Goal: Task Accomplishment & Management: Complete application form

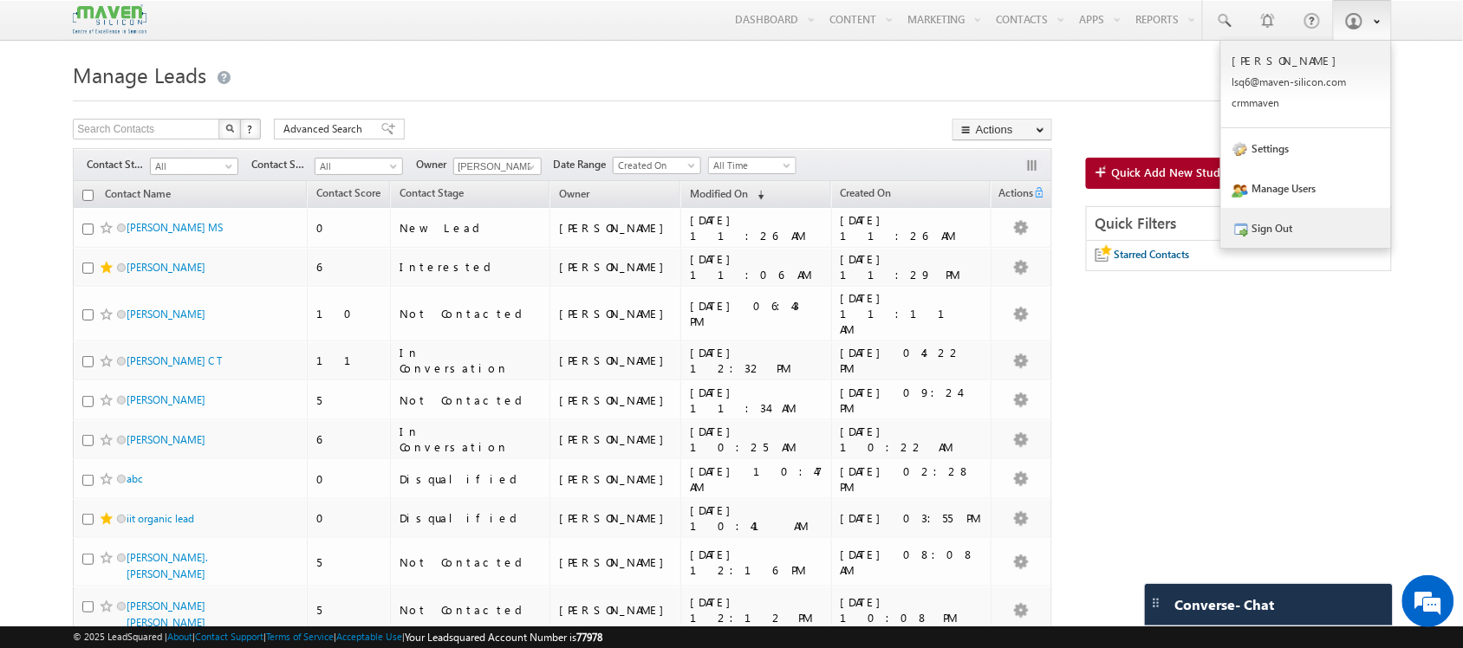
click at [1331, 239] on link "Sign Out" at bounding box center [1306, 228] width 170 height 40
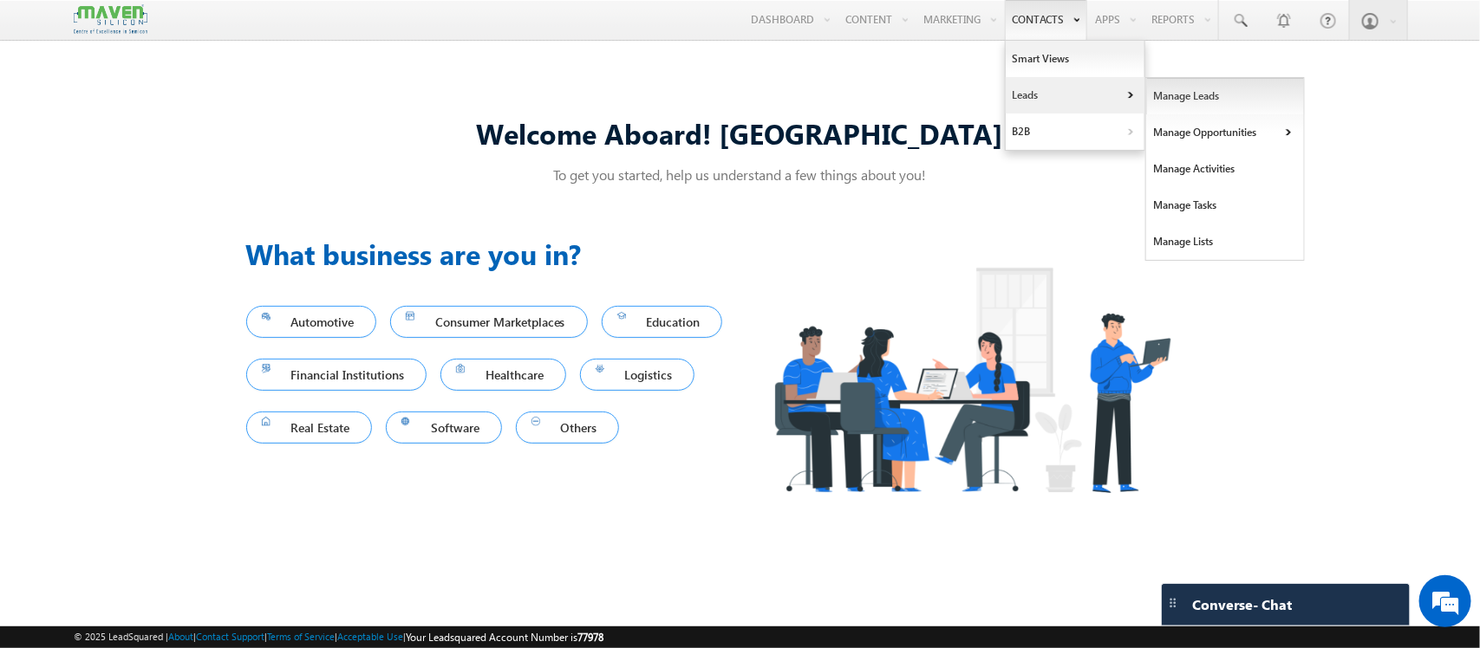
click at [1166, 97] on link "Manage Leads" at bounding box center [1225, 96] width 159 height 36
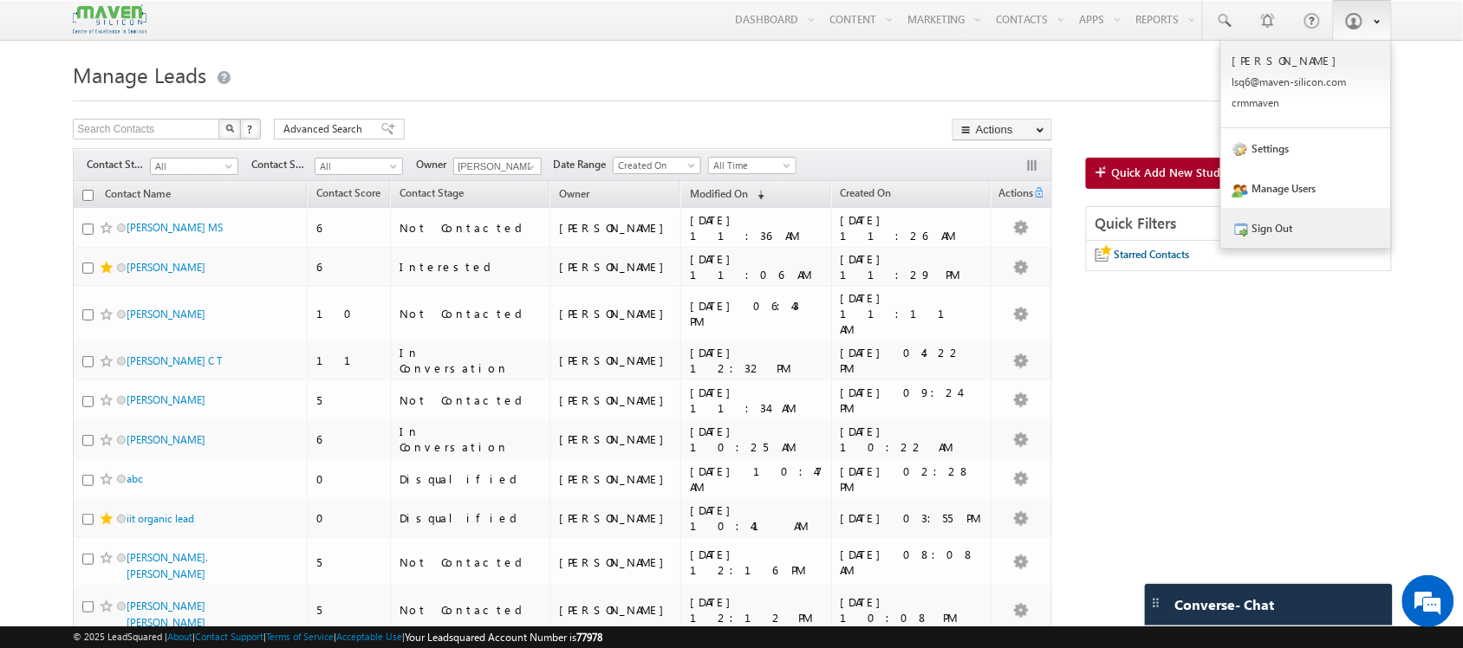
click at [1294, 245] on link "Sign Out" at bounding box center [1306, 228] width 170 height 40
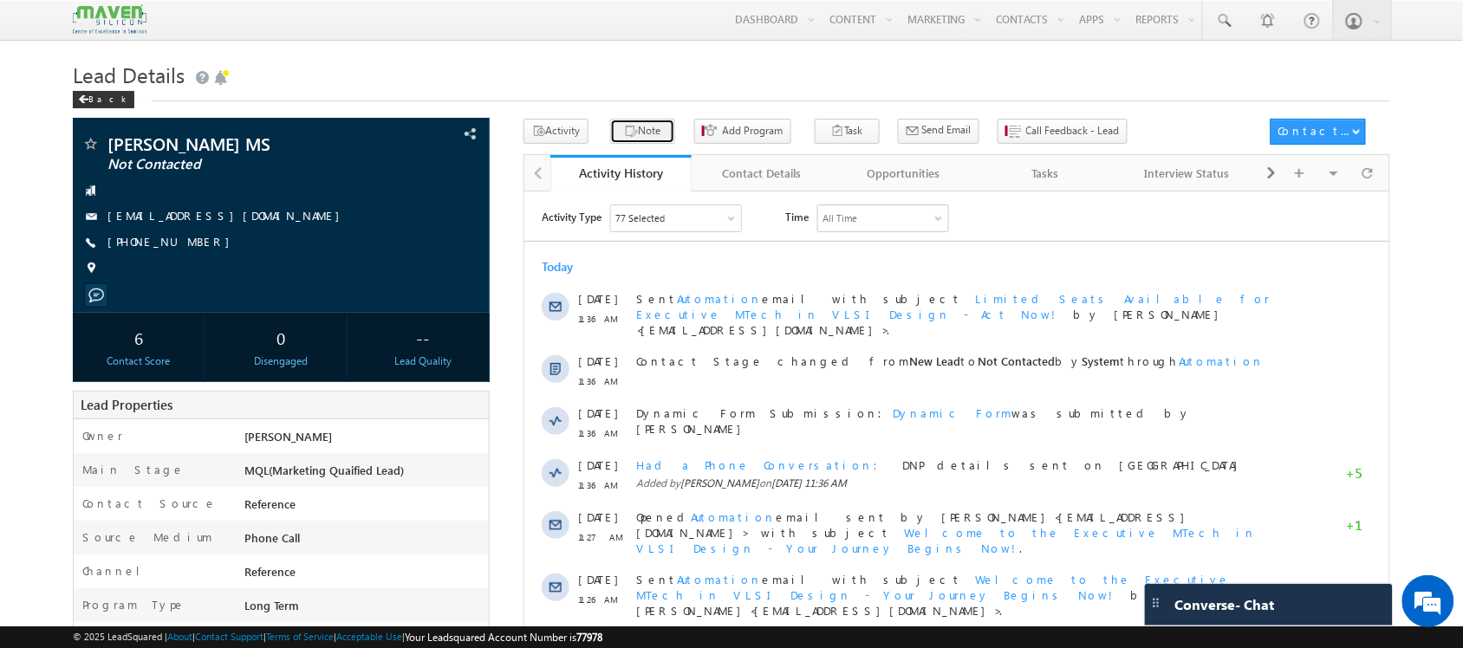
click at [647, 126] on button "Note" at bounding box center [642, 131] width 65 height 25
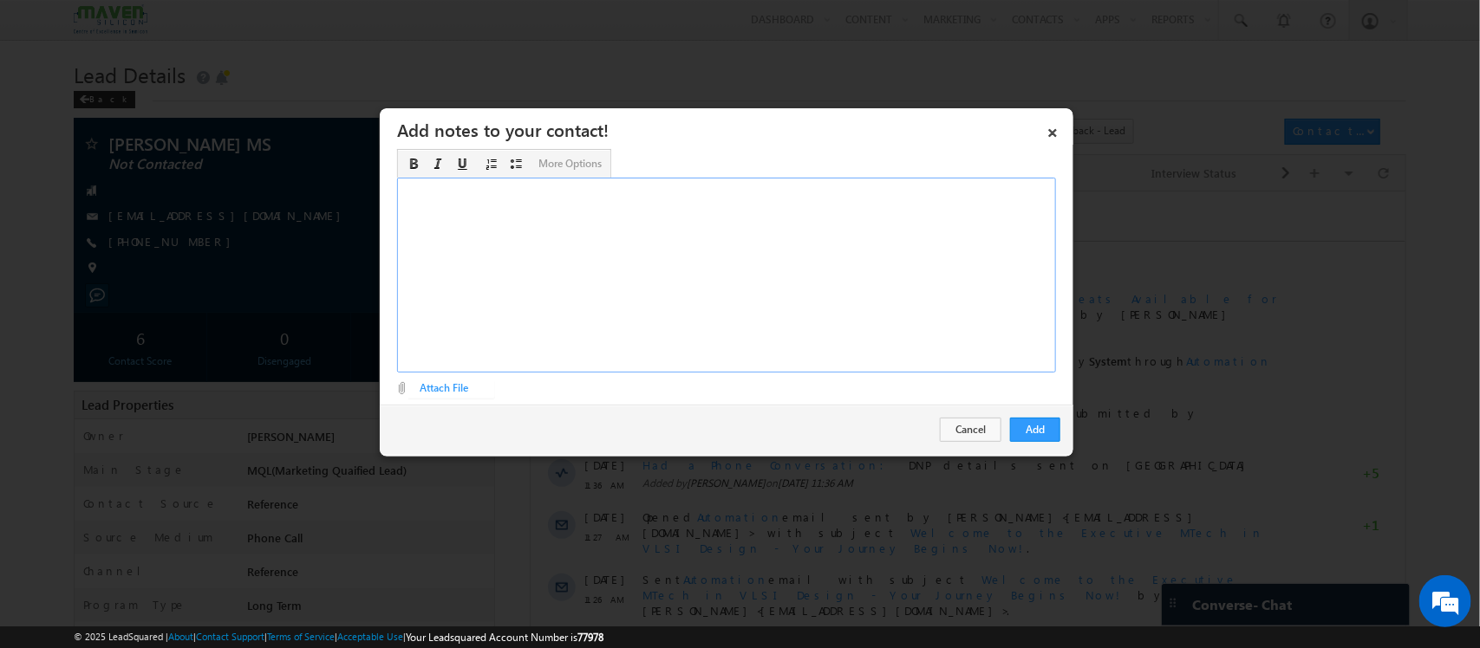
click at [898, 300] on div "Rich Text Editor, Description-inline-editor-div" at bounding box center [726, 275] width 659 height 195
click at [628, 192] on div "BE - ECE - 2021 - 9.31CGPA ​Waferspace" at bounding box center [726, 275] width 659 height 195
click at [511, 219] on div "BE - ECE - 2021 - 9.31CGPA ​Waferspace" at bounding box center [726, 275] width 659 height 195
click at [492, 204] on div "BE - ECE - 2021 - 9.31CGPA Waferspace work exp - 4years started as PD - L&T Tec…" at bounding box center [726, 275] width 659 height 195
click at [643, 231] on div "BE - ECE - 2021 - 9.31CGPA Waferspace work exp - 4years started as PD - L&T Tec…" at bounding box center [726, 275] width 659 height 195
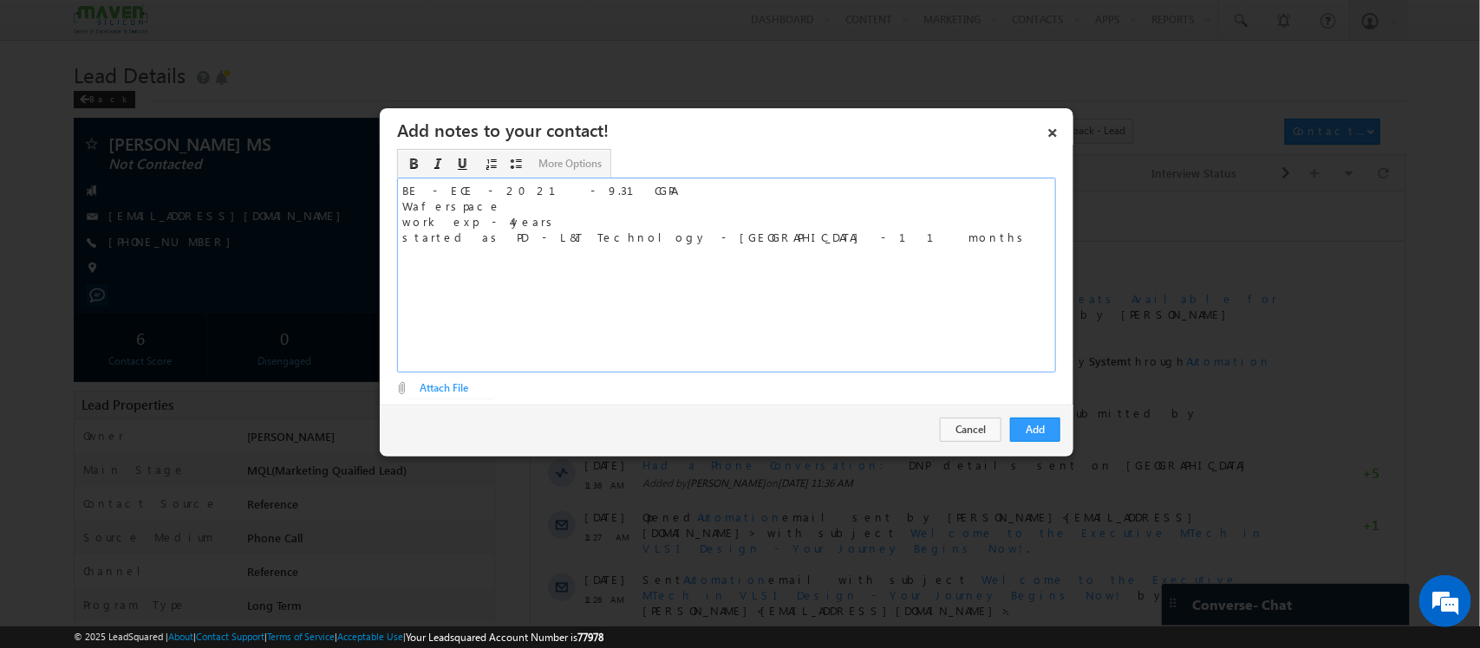
click at [556, 218] on div "BE - ECE - 2021 - 9.31CGPA Waferspace work exp - 4years started as PD - L&T Tec…" at bounding box center [726, 275] width 659 height 195
click at [487, 192] on div "BE - ECE - 2021 - 9.31CGPA Waferspace work exp - 4years started as PD - L&T Tec…" at bounding box center [726, 275] width 659 height 195
click at [503, 198] on div "BE - ECE - 2021 - 9.31CGPA Waferspace work exp - 4years started as PD - L&T Tec…" at bounding box center [726, 275] width 659 height 195
click at [466, 198] on div "BE - ECE - 2021 - 9.31CGPA Waferspace work exp - 4years started as PD - L&T Tec…" at bounding box center [726, 275] width 659 height 195
click at [482, 205] on div "BE - ECE - 2021 - 9.31CGPA Waferspace work exp - 4years started as PD - L&T Tec…" at bounding box center [726, 275] width 659 height 195
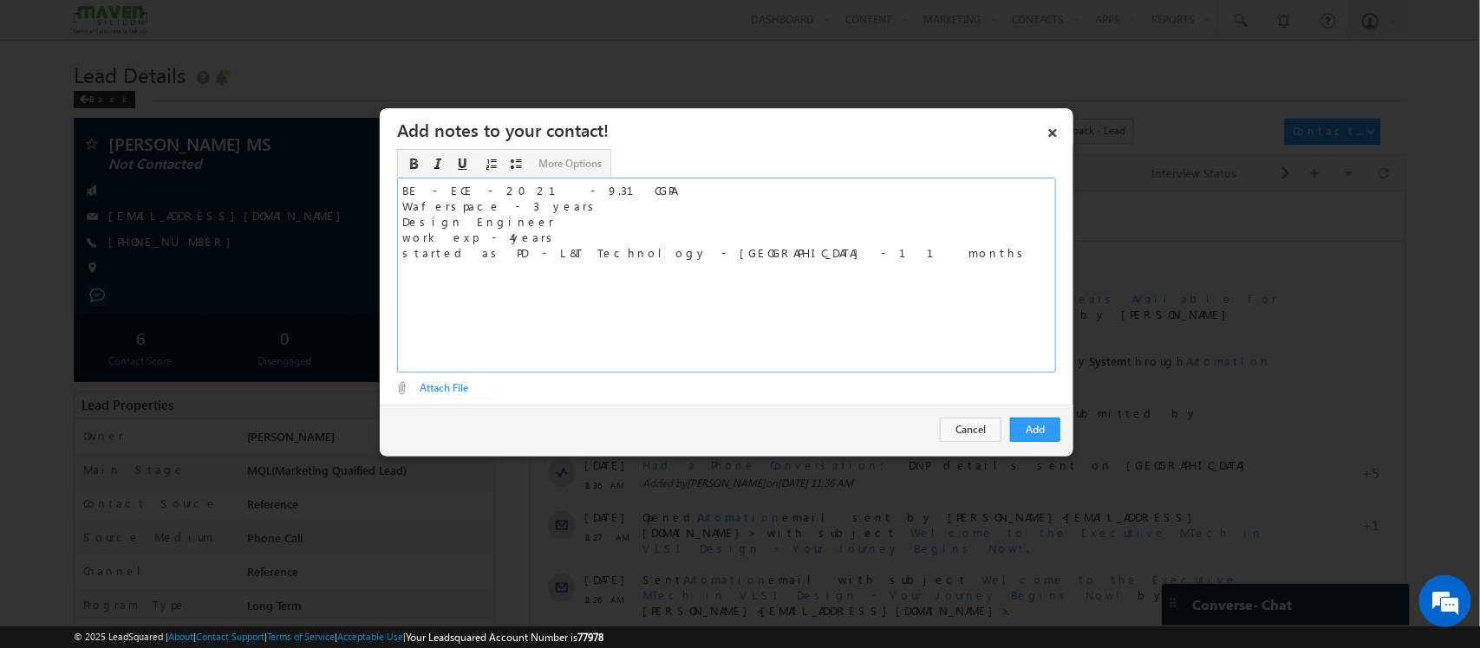
click at [733, 251] on div "BE - ECE - 2021 - 9.31CGPA Waferspace - 3 years Design Engineer work exp - 4yea…" at bounding box center [726, 275] width 659 height 195
click at [1032, 439] on button "Add" at bounding box center [1035, 430] width 50 height 24
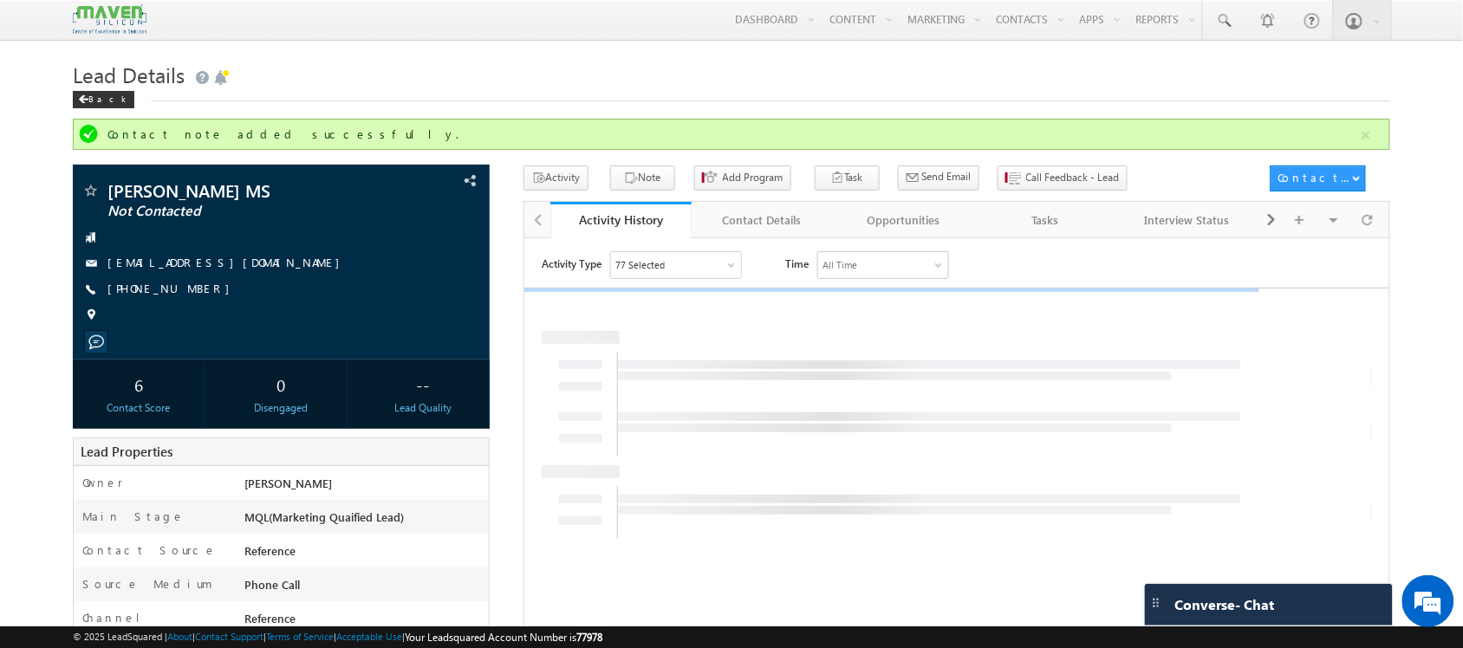
click at [1030, 434] on div "Activity Type 77 Selected Select All Sales Activities 1 Sales Activity Opportun…" at bounding box center [956, 467] width 865 height 433
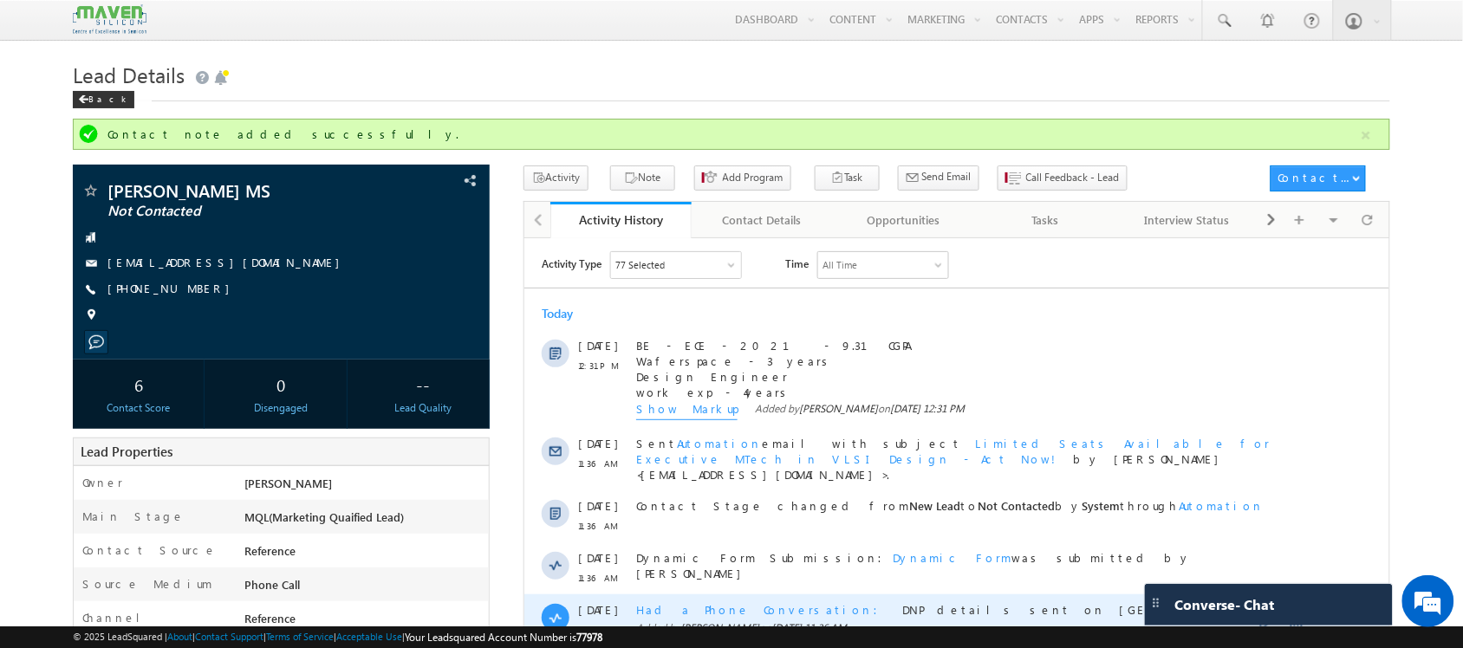
scroll to position [75, 0]
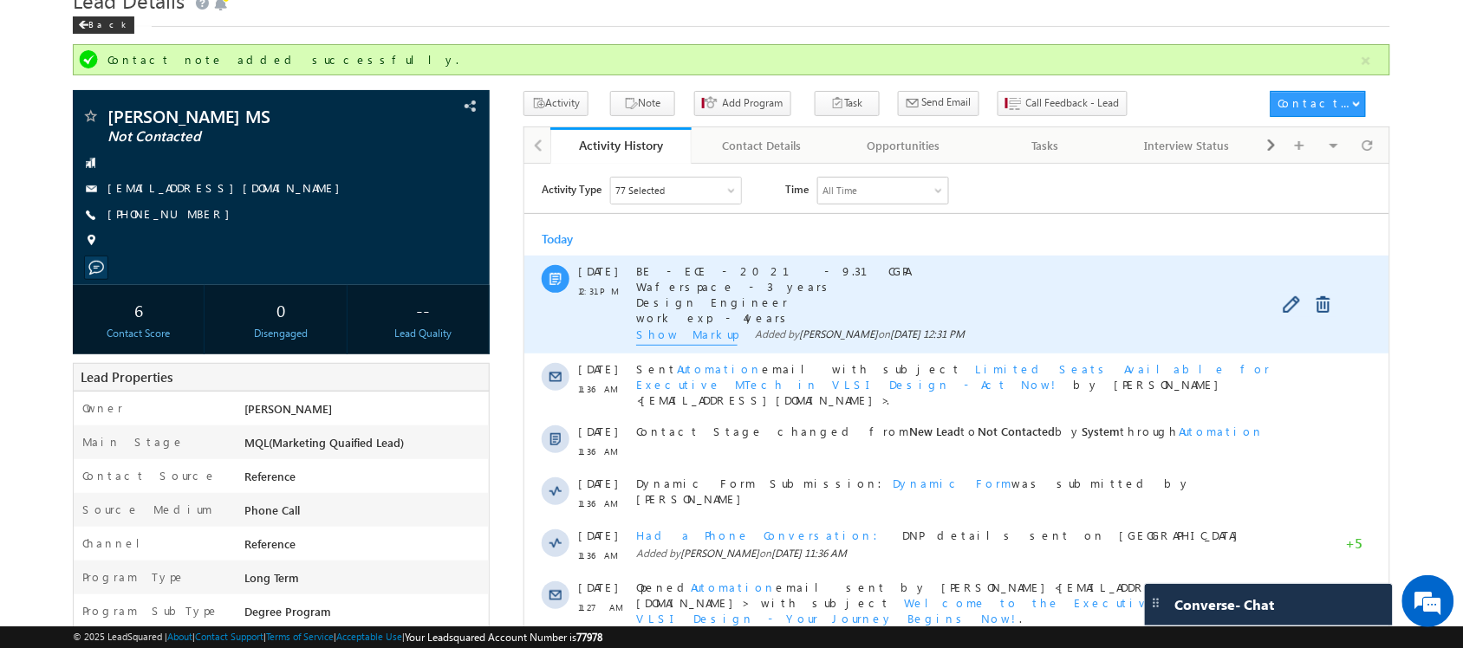
click at [681, 332] on span "Show Markup" at bounding box center [685, 335] width 101 height 19
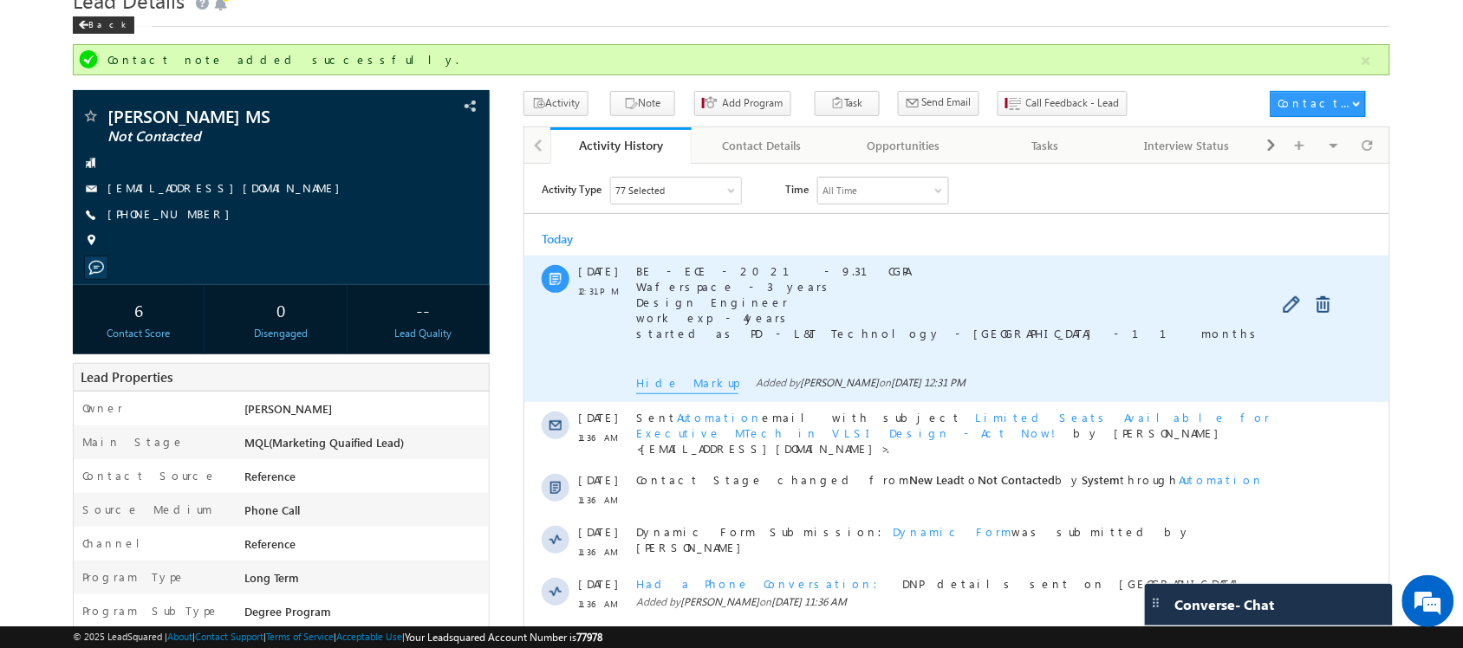
scroll to position [0, 0]
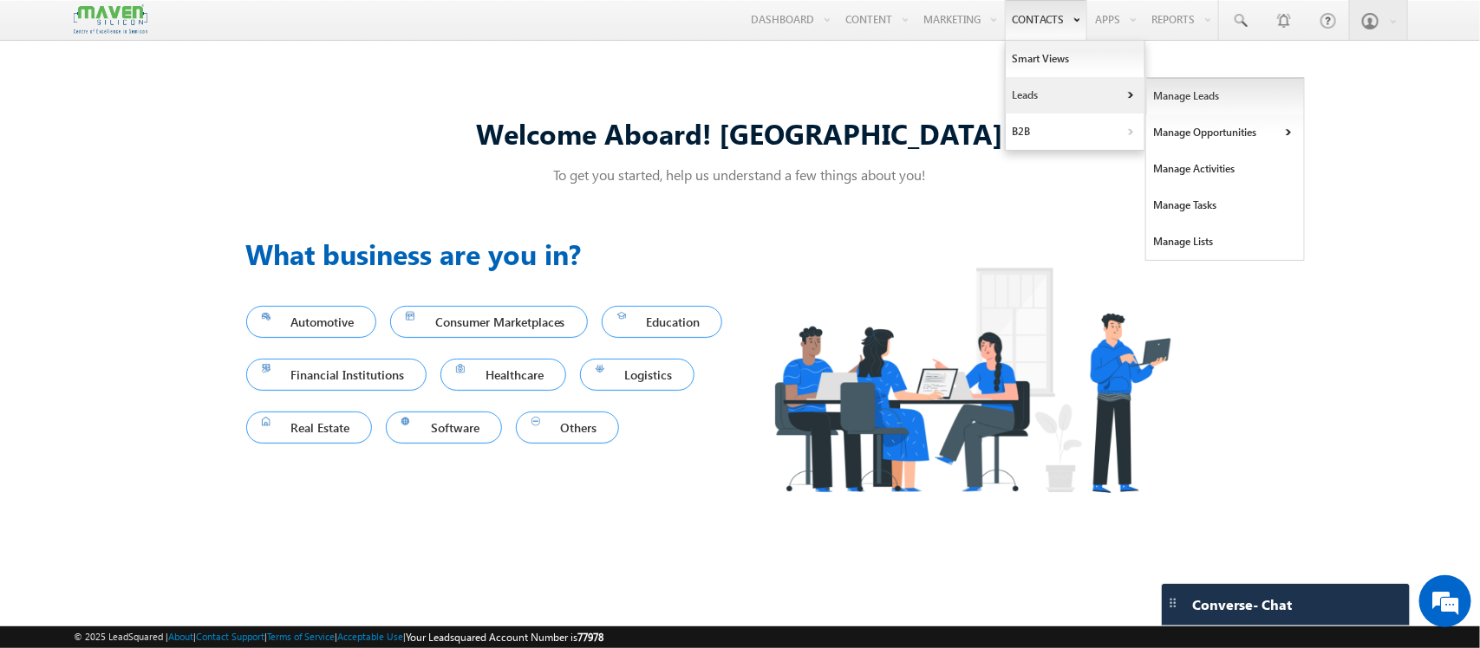
click at [1182, 98] on link "Manage Leads" at bounding box center [1225, 96] width 159 height 36
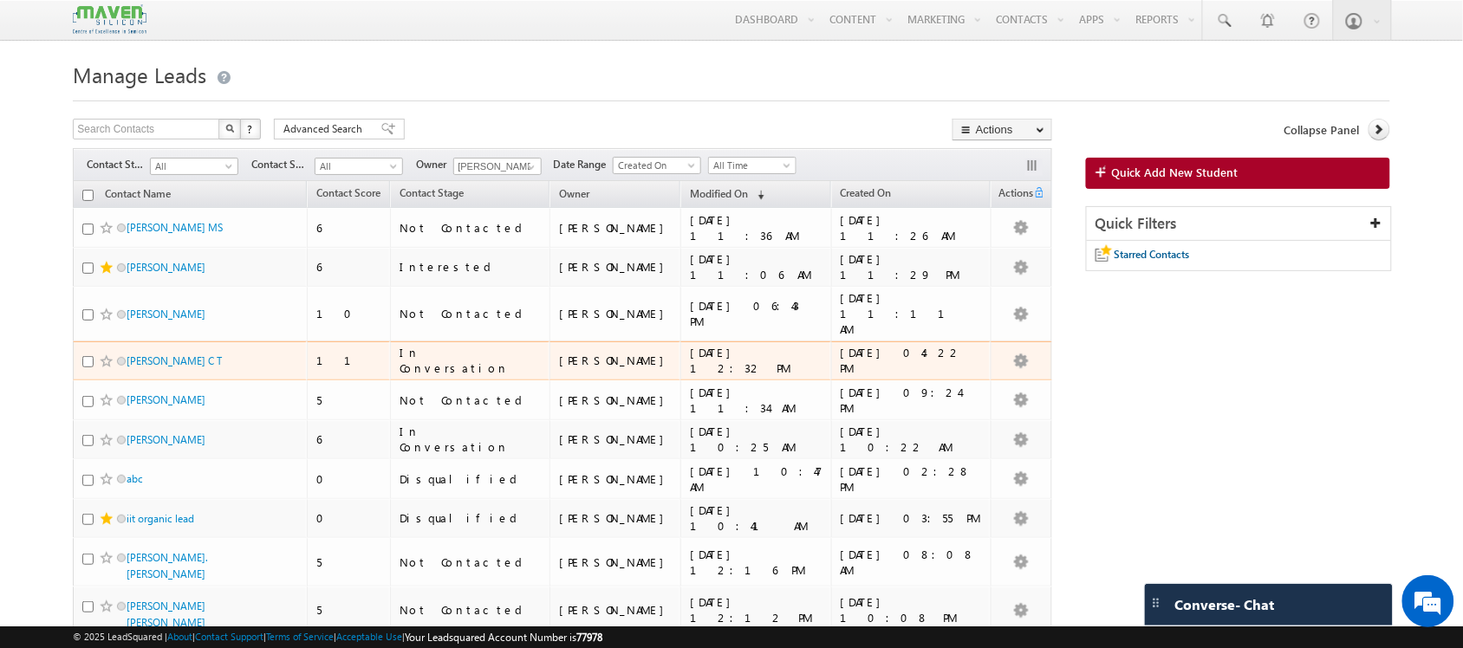
scroll to position [6, 0]
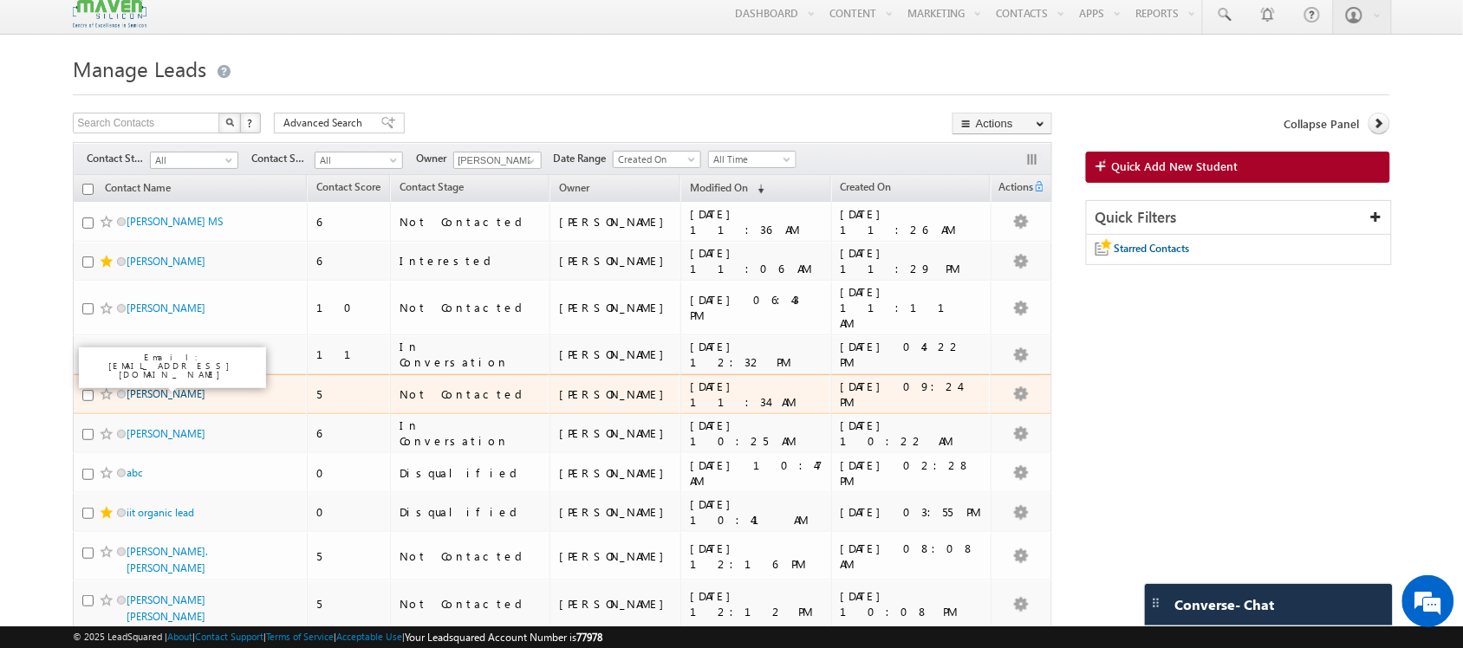
click at [154, 387] on link "[PERSON_NAME]" at bounding box center [166, 393] width 79 height 13
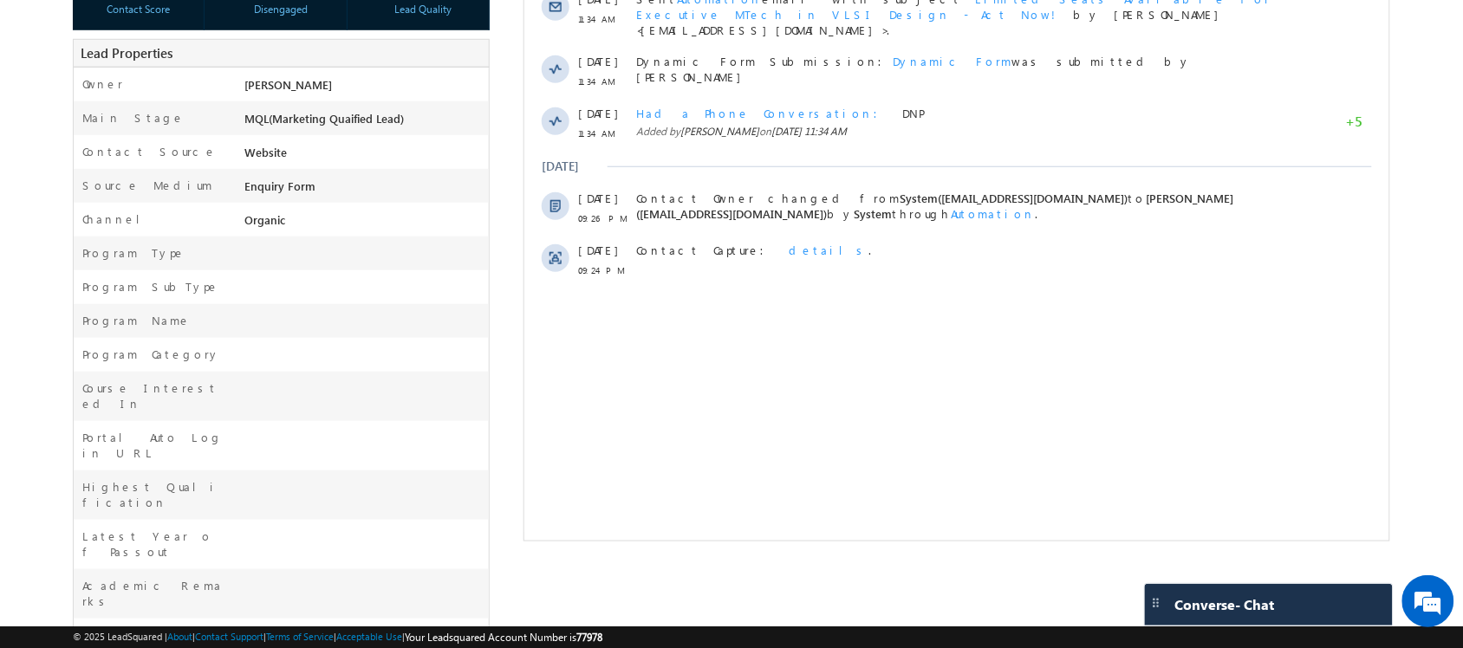
scroll to position [503, 0]
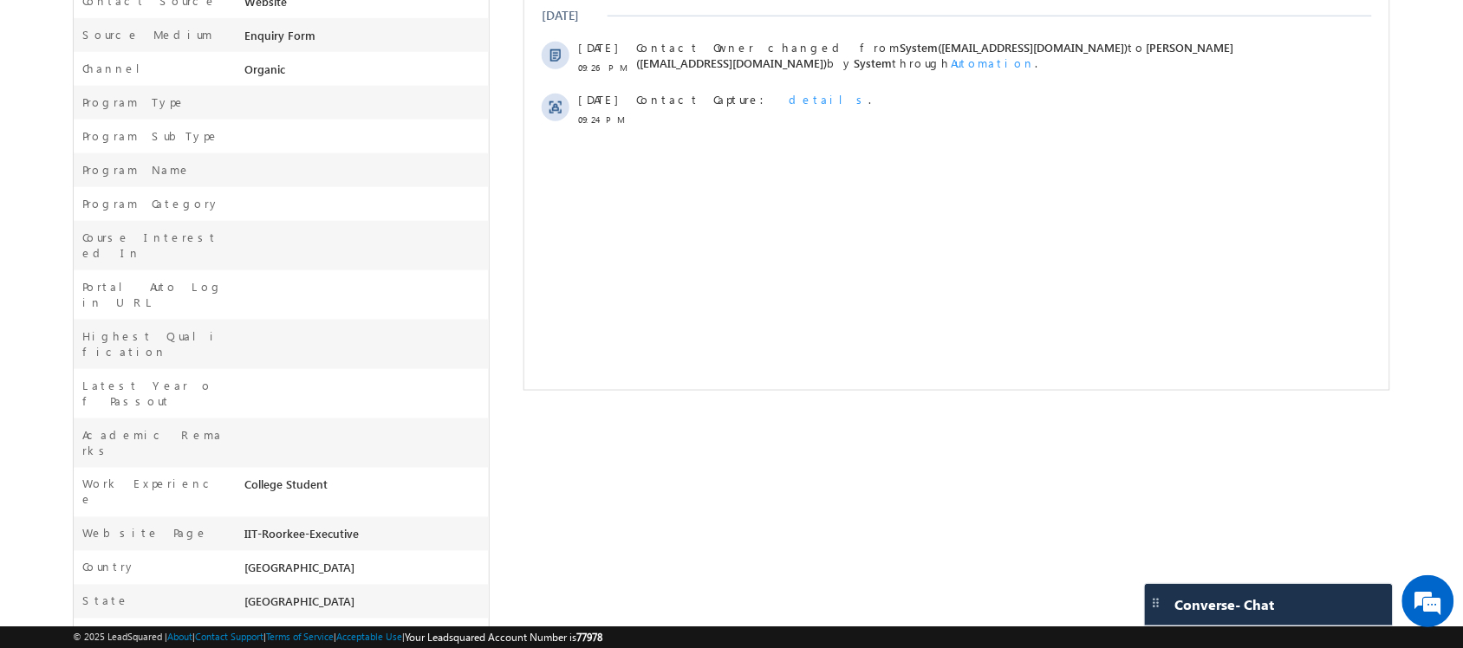
click at [301, 526] on div "IIT-Roorkee-Executive" at bounding box center [364, 538] width 249 height 24
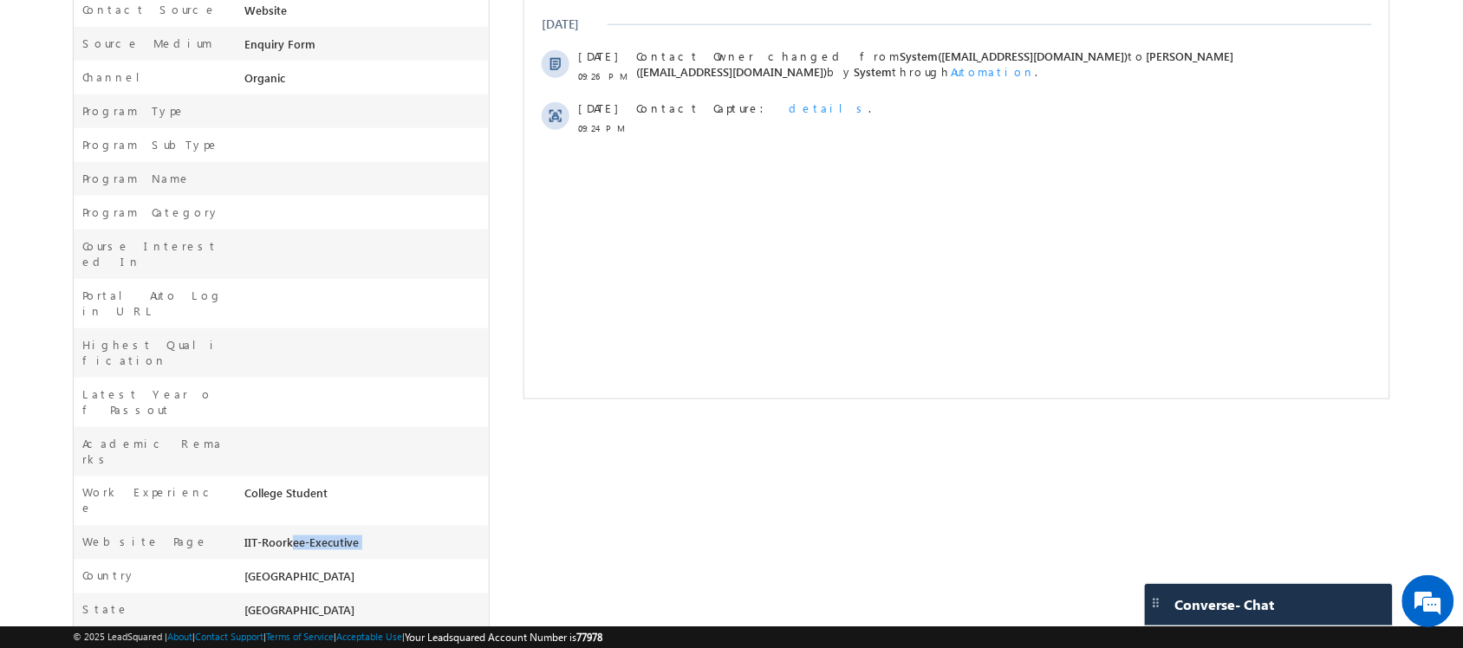
click at [301, 535] on div "IIT-Roorkee-Executive" at bounding box center [364, 547] width 249 height 24
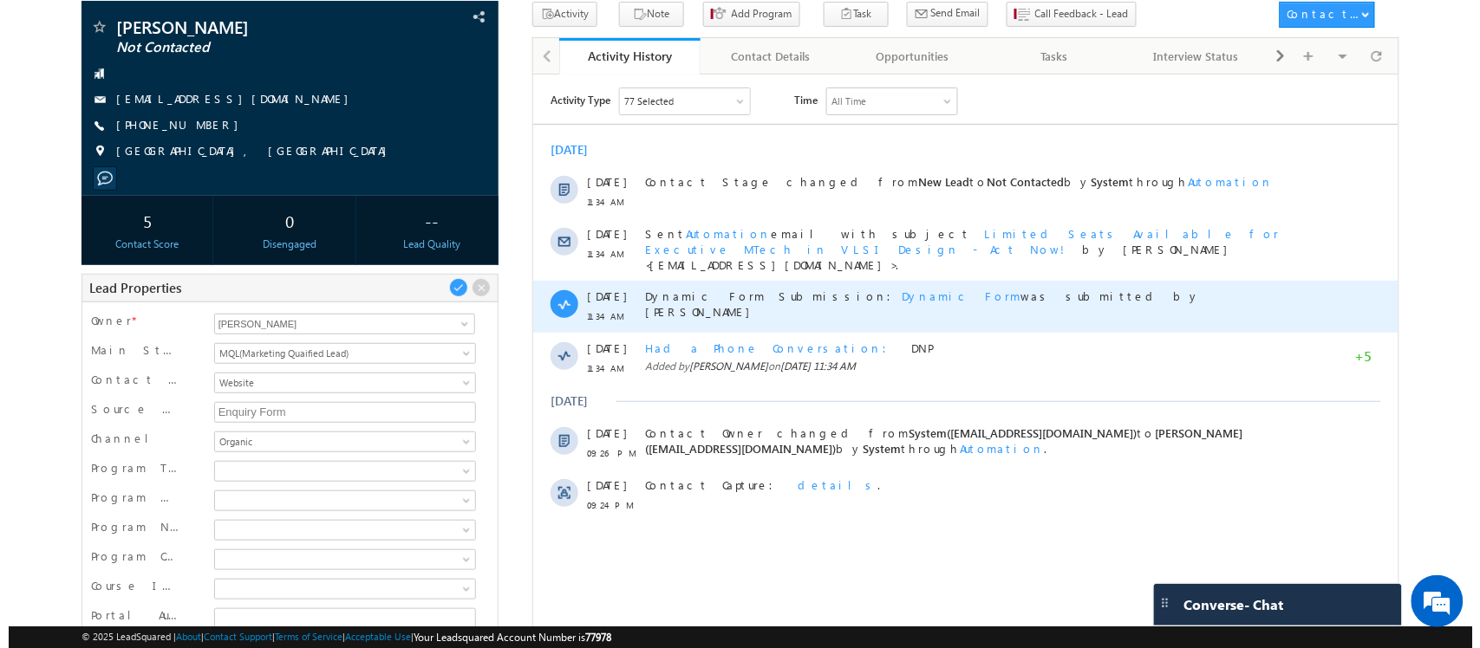
scroll to position [115, 0]
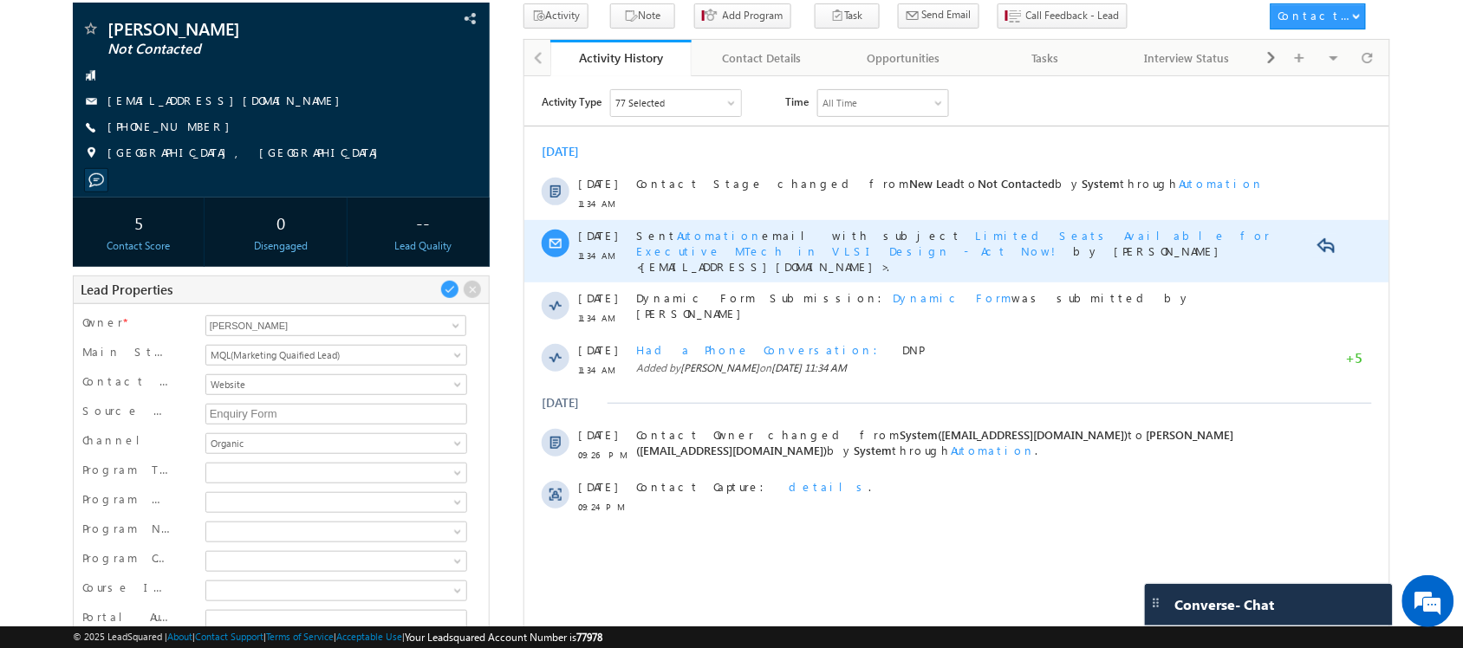
click at [885, 229] on span "Limited Seats Available for Executive MTech in VLSI Design - Act Now!" at bounding box center [952, 242] width 635 height 30
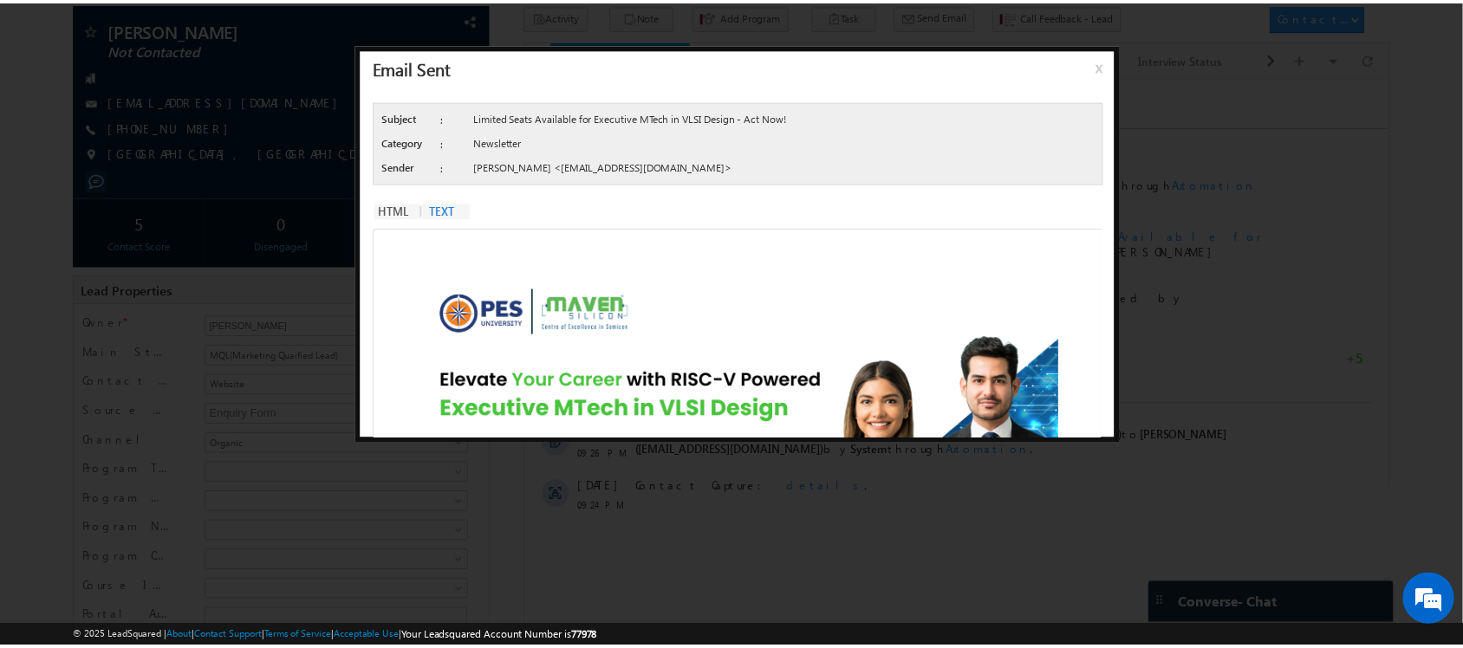
scroll to position [0, 0]
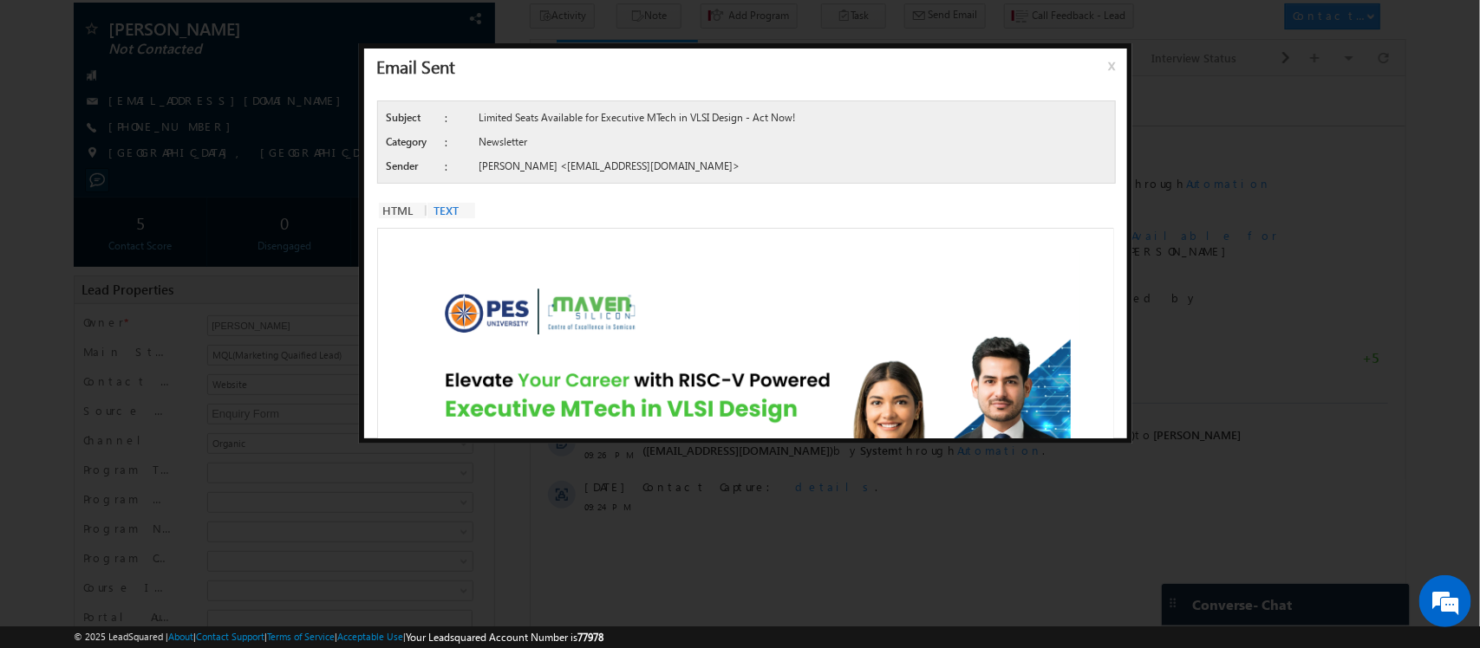
click at [1111, 66] on span "x" at bounding box center [1115, 71] width 14 height 31
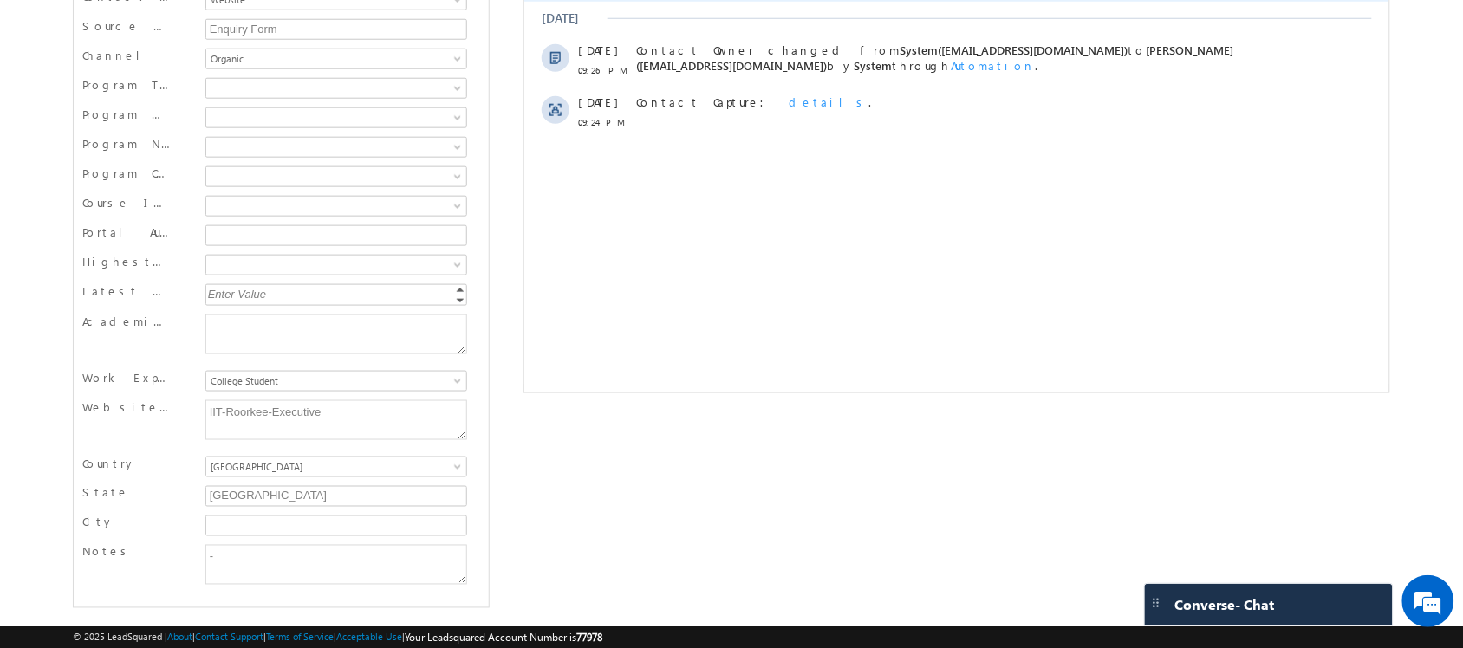
scroll to position [513, 0]
click at [370, 420] on textarea "IIT-Roorkee-Executive" at bounding box center [336, 417] width 263 height 40
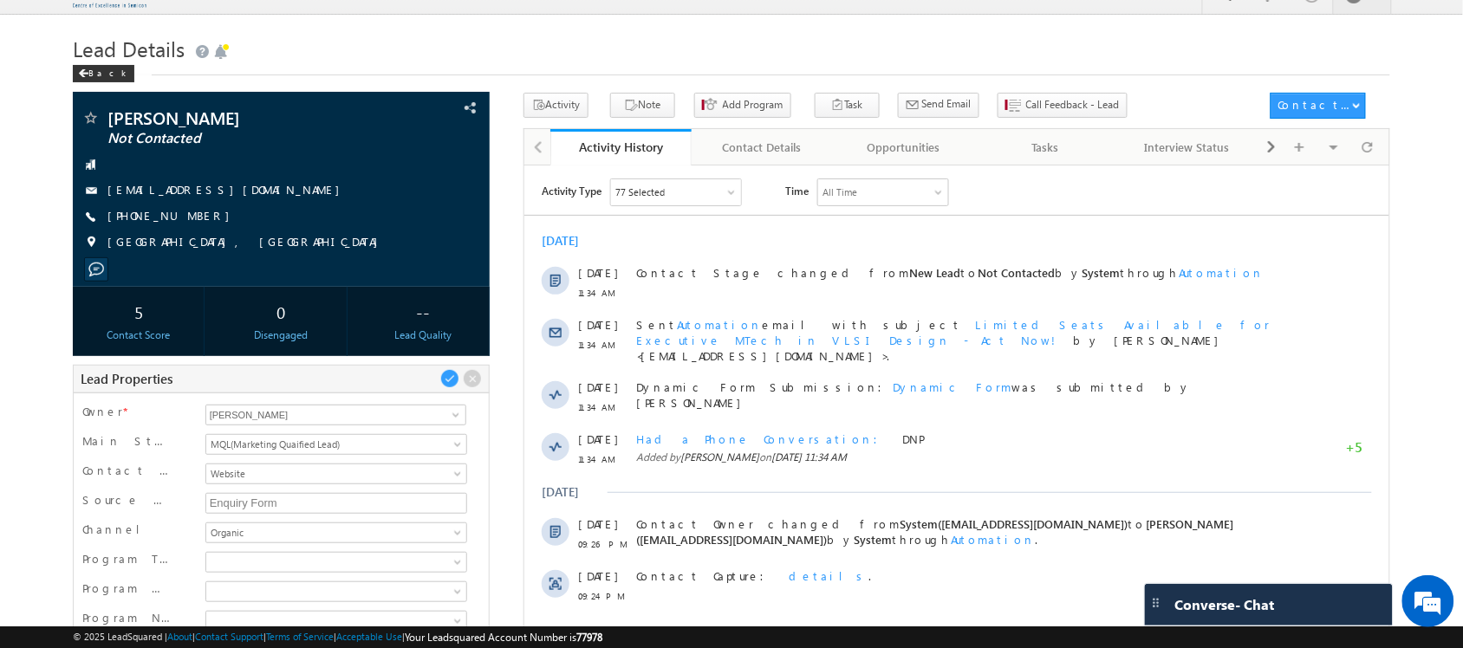
scroll to position [0, 0]
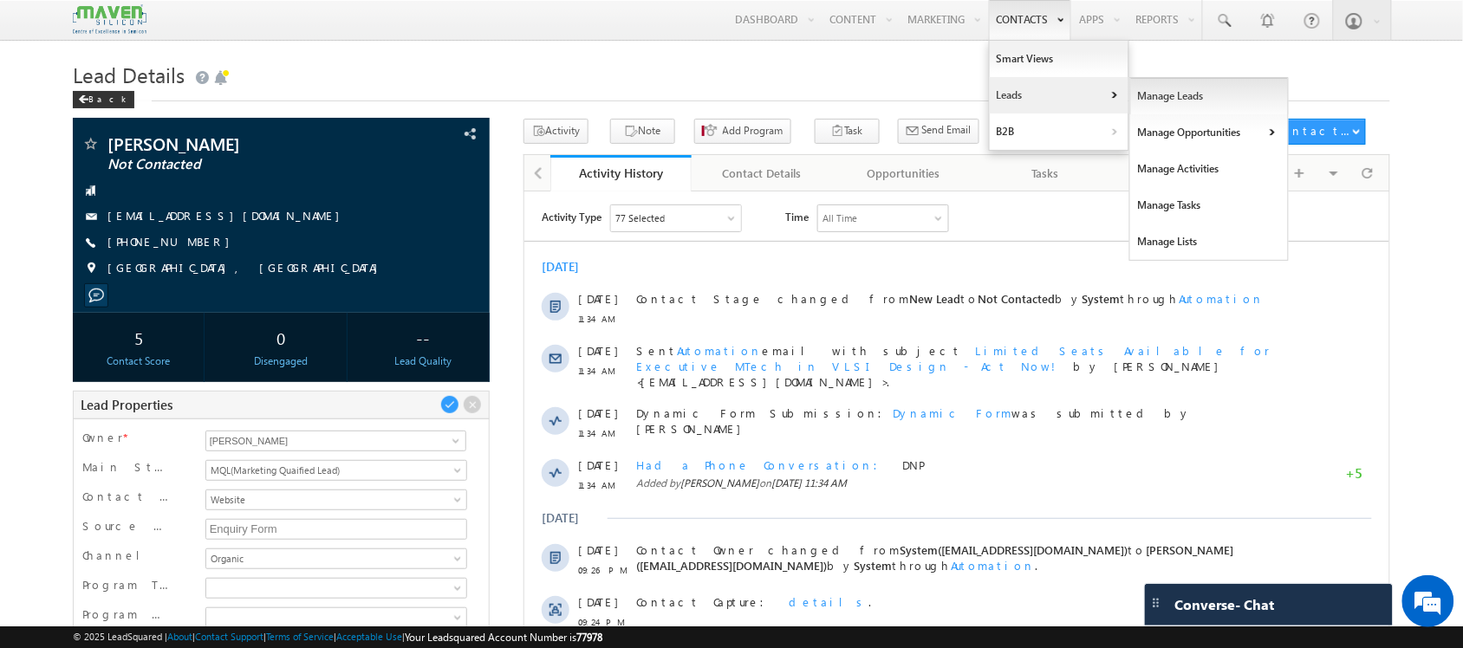
click at [1149, 111] on link "Manage Leads" at bounding box center [1209, 96] width 159 height 36
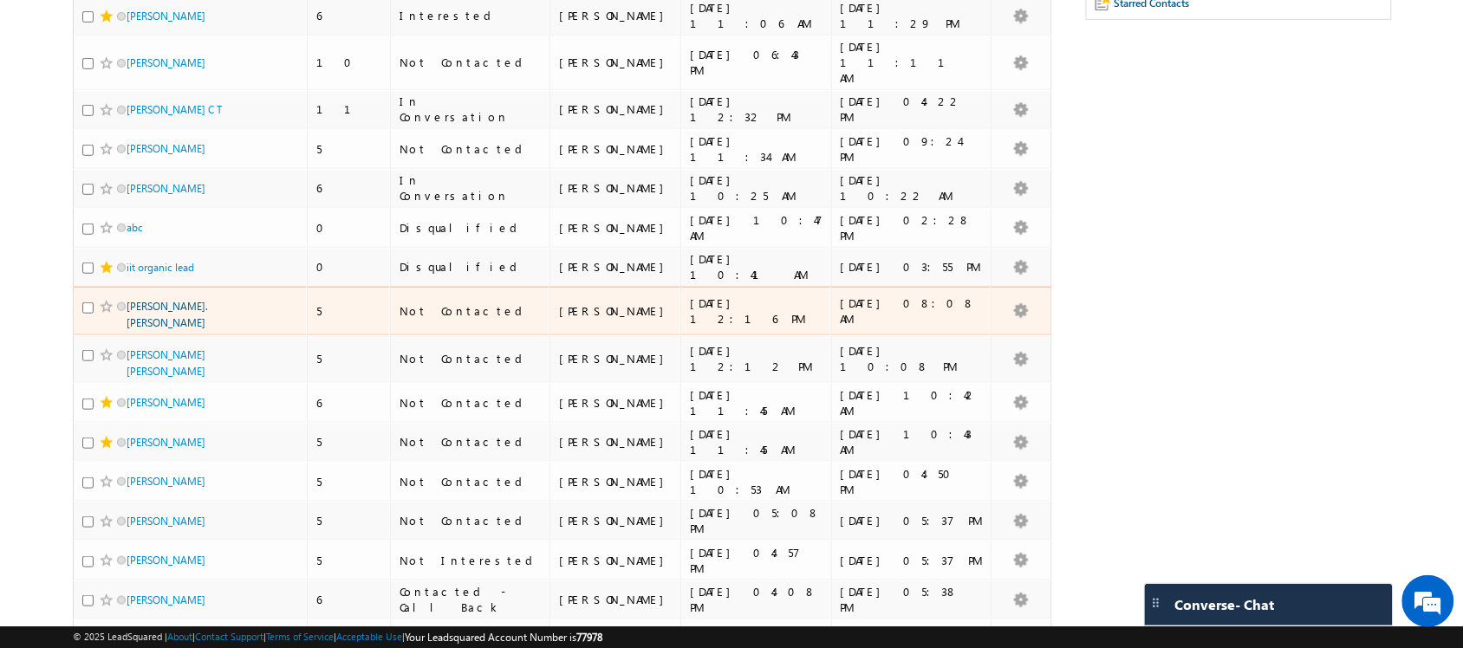
click at [165, 300] on link "Harsha. H B" at bounding box center [167, 314] width 81 height 29
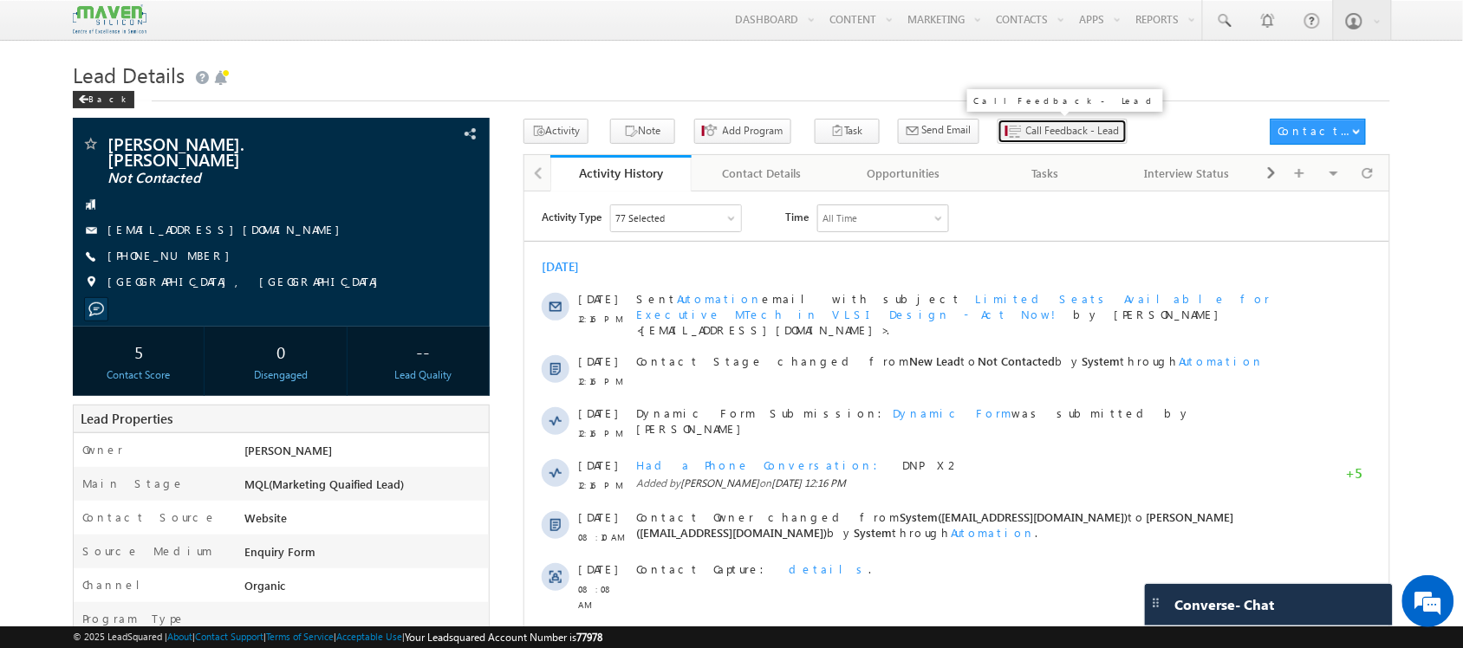
click at [1017, 144] on button "Call Feedback - Lead" at bounding box center [1063, 131] width 130 height 25
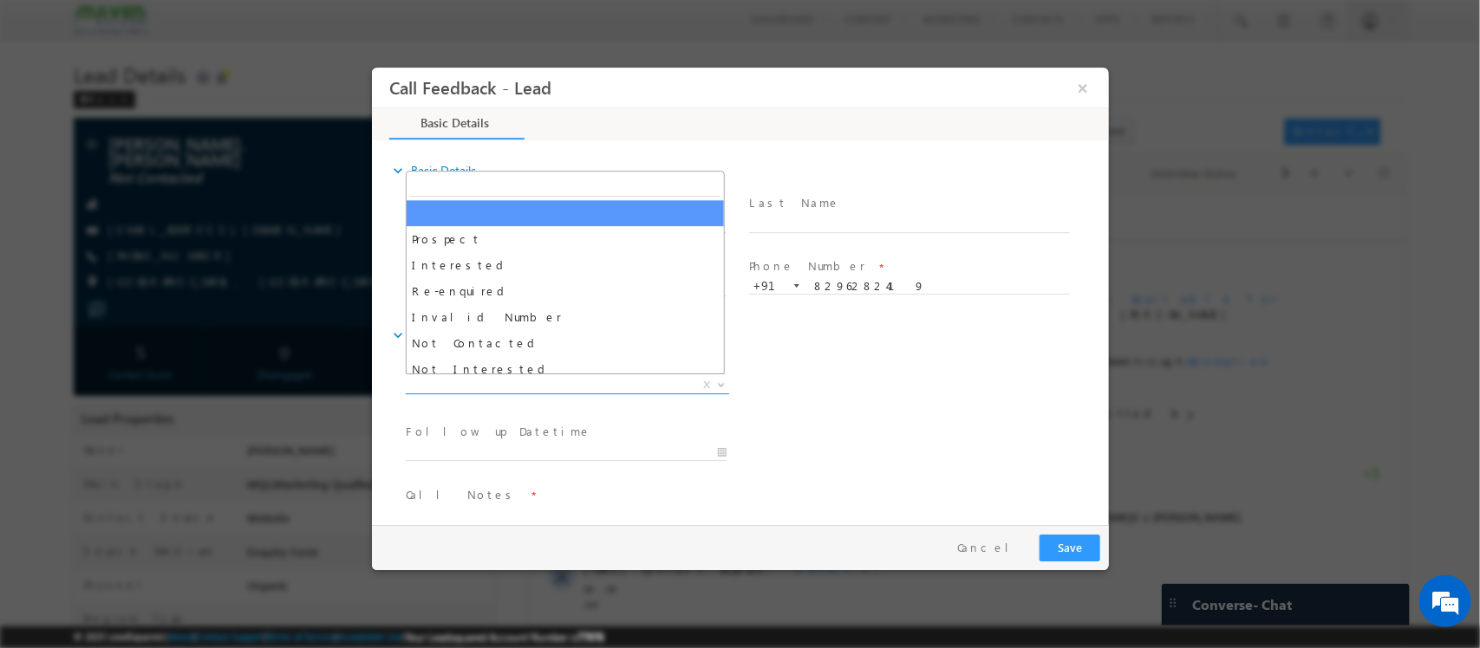
click at [646, 387] on span "X" at bounding box center [566, 385] width 323 height 17
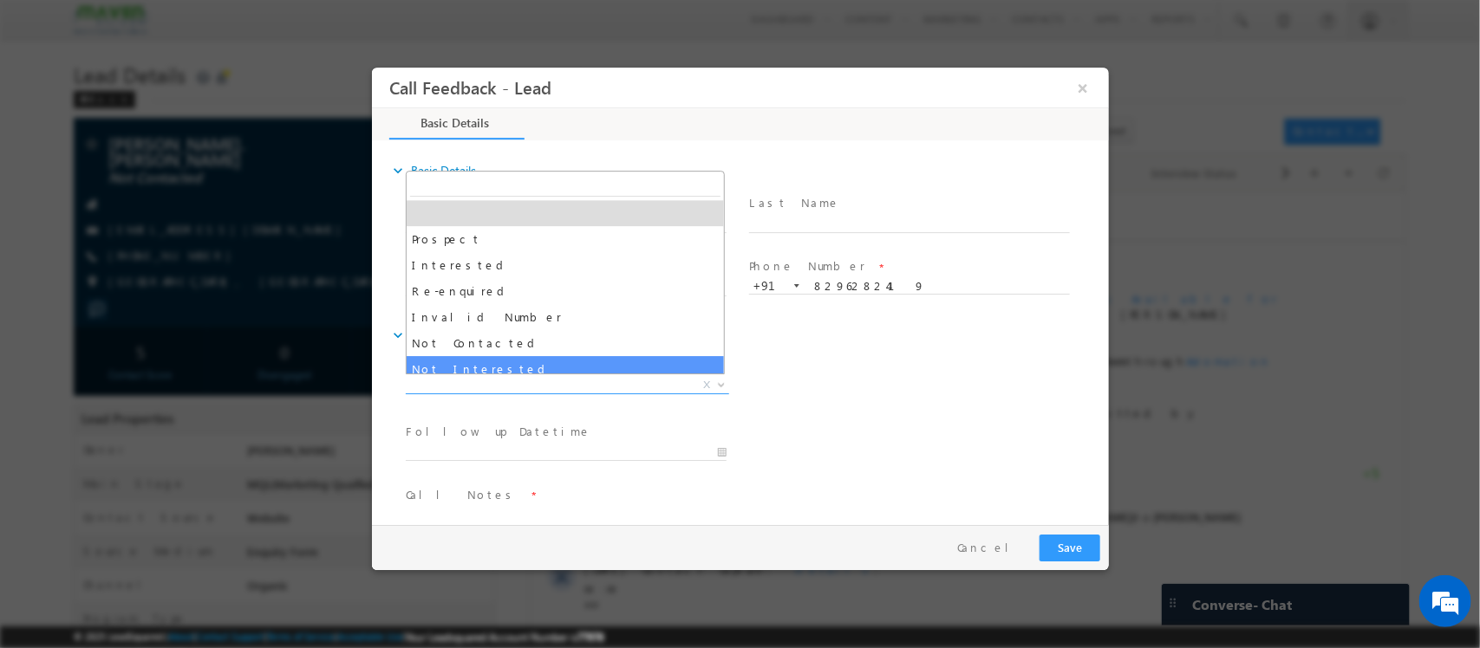
select select "Not Interested"
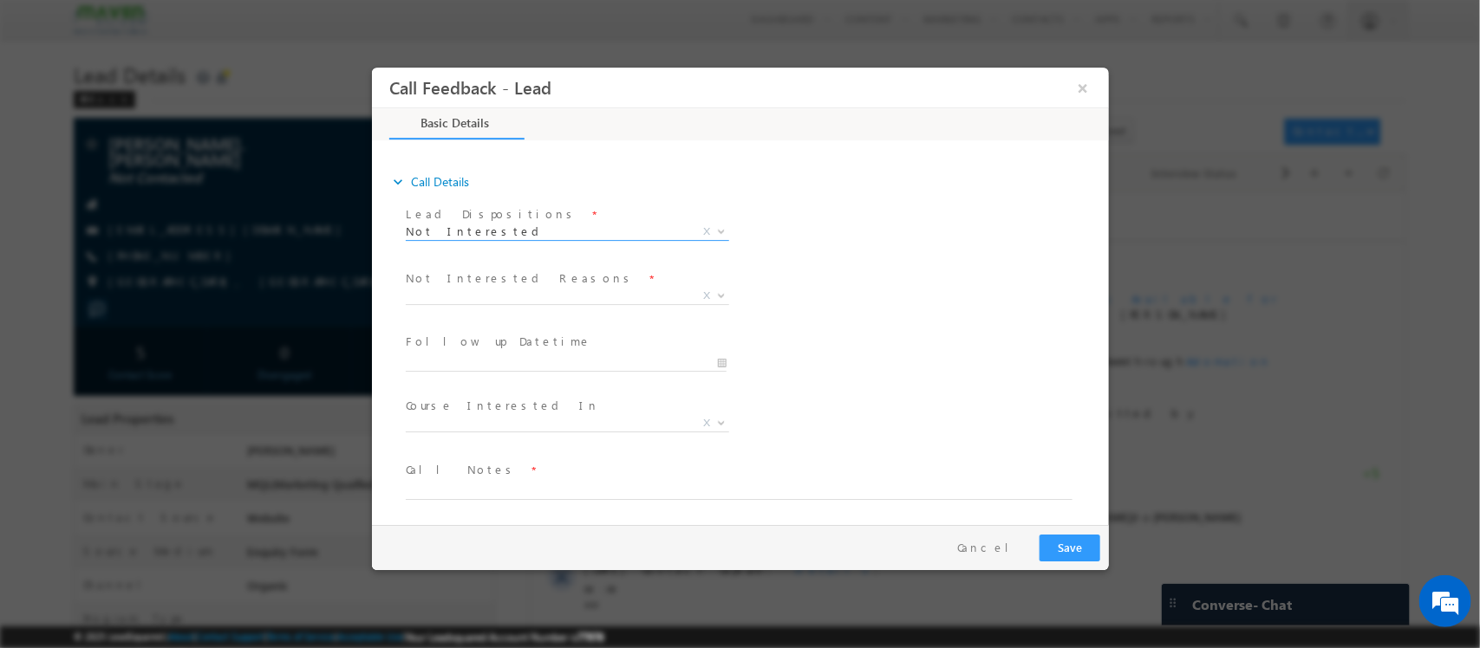
scroll to position [157, 0]
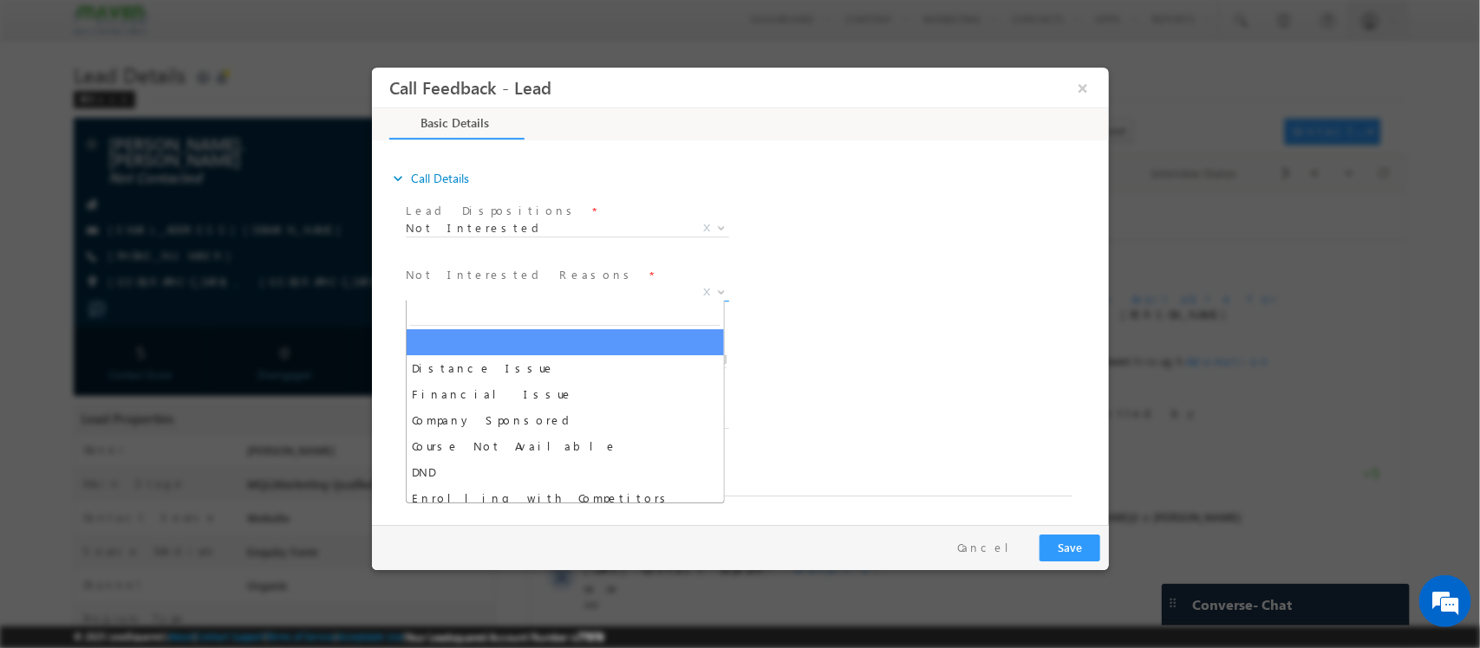
click at [603, 294] on span "X" at bounding box center [566, 292] width 323 height 17
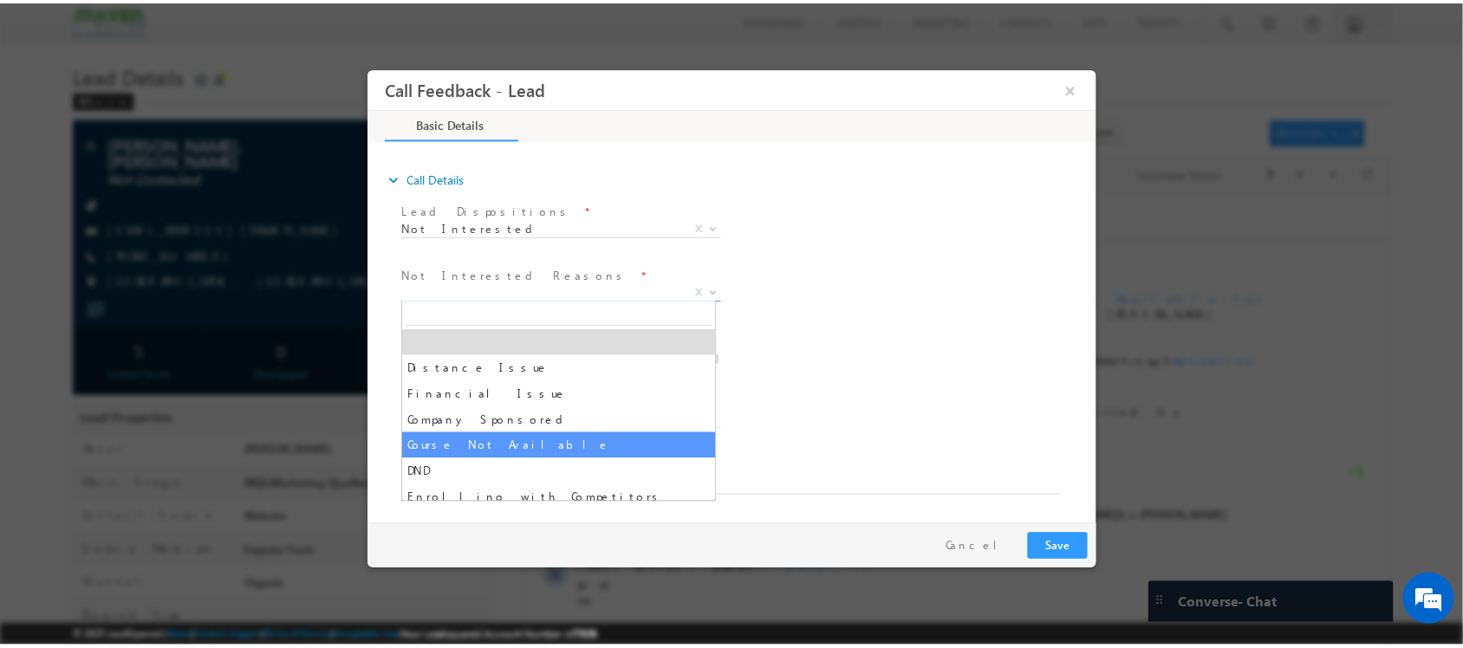
scroll to position [35, 0]
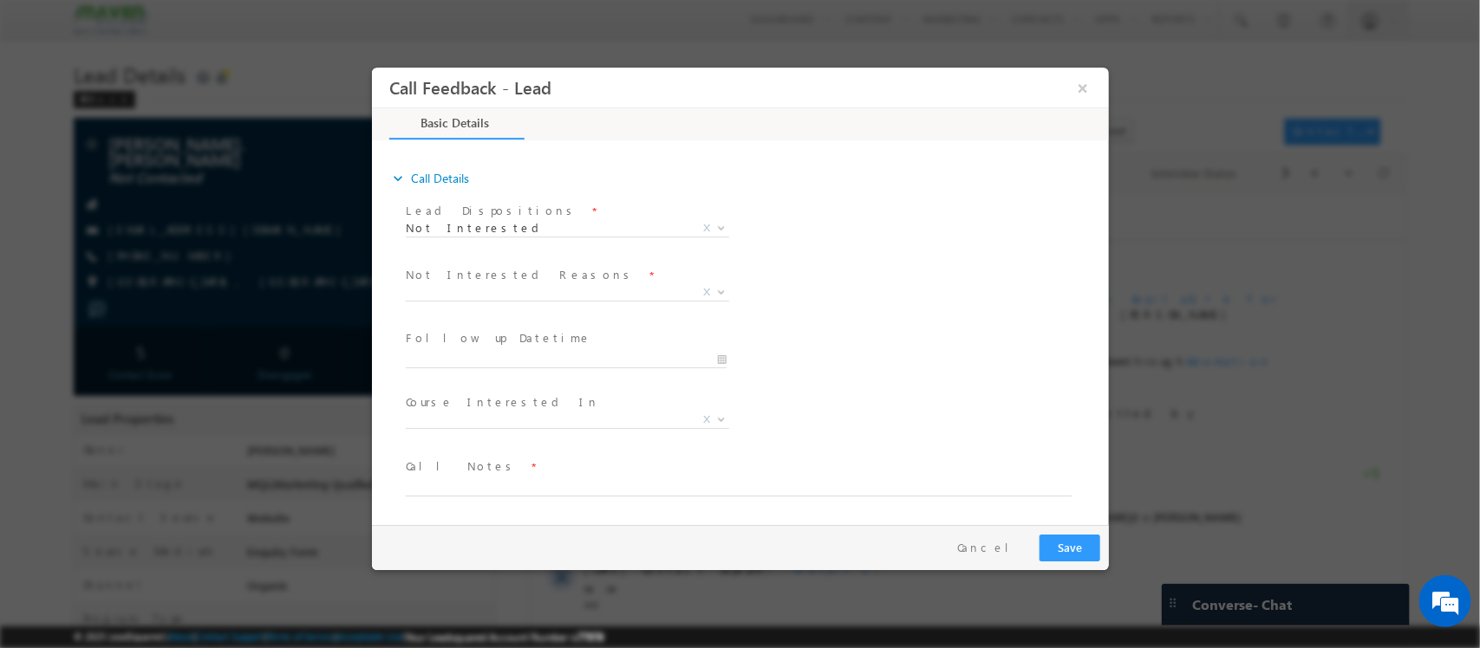
click at [1039, 231] on div "Lead Dispositions * Prospect Interested Re-enquired Invalid Number Not Contacte…" at bounding box center [754, 231] width 706 height 64
click at [1089, 81] on button "×" at bounding box center [1081, 88] width 29 height 32
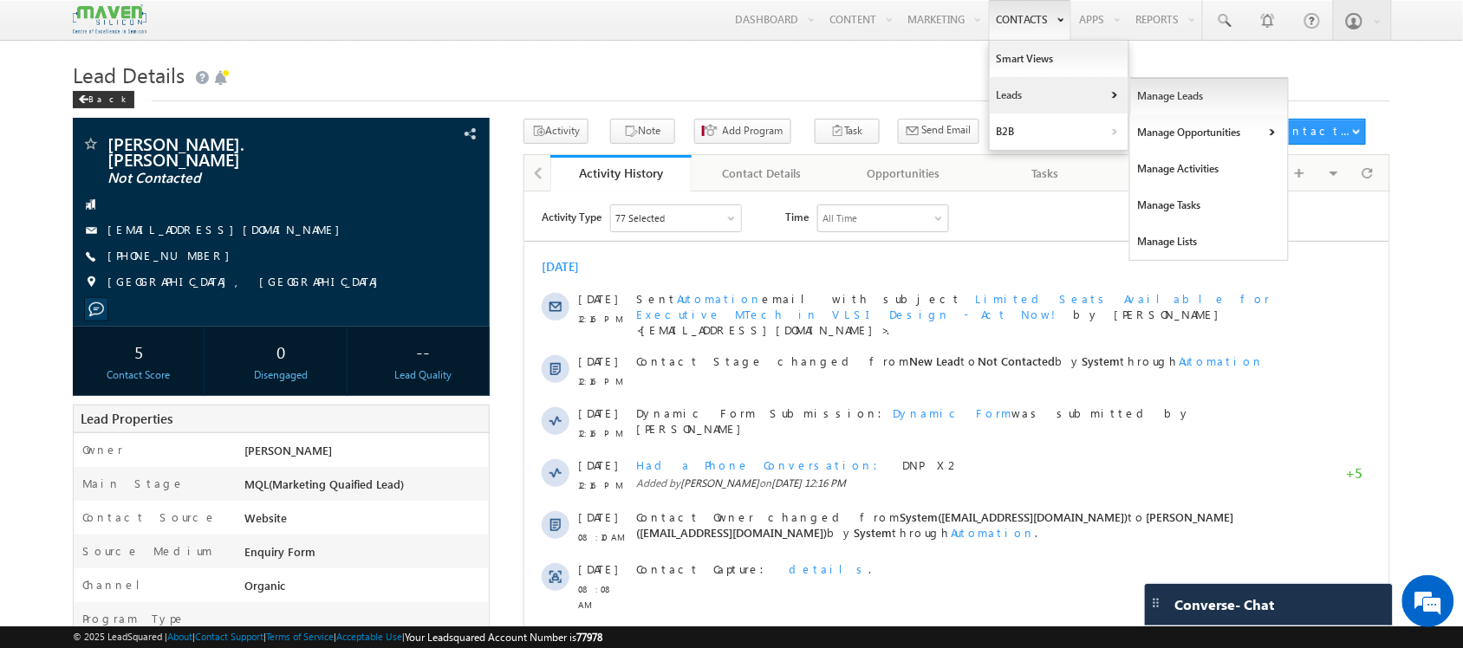
click at [1136, 97] on link "Manage Leads" at bounding box center [1209, 96] width 159 height 36
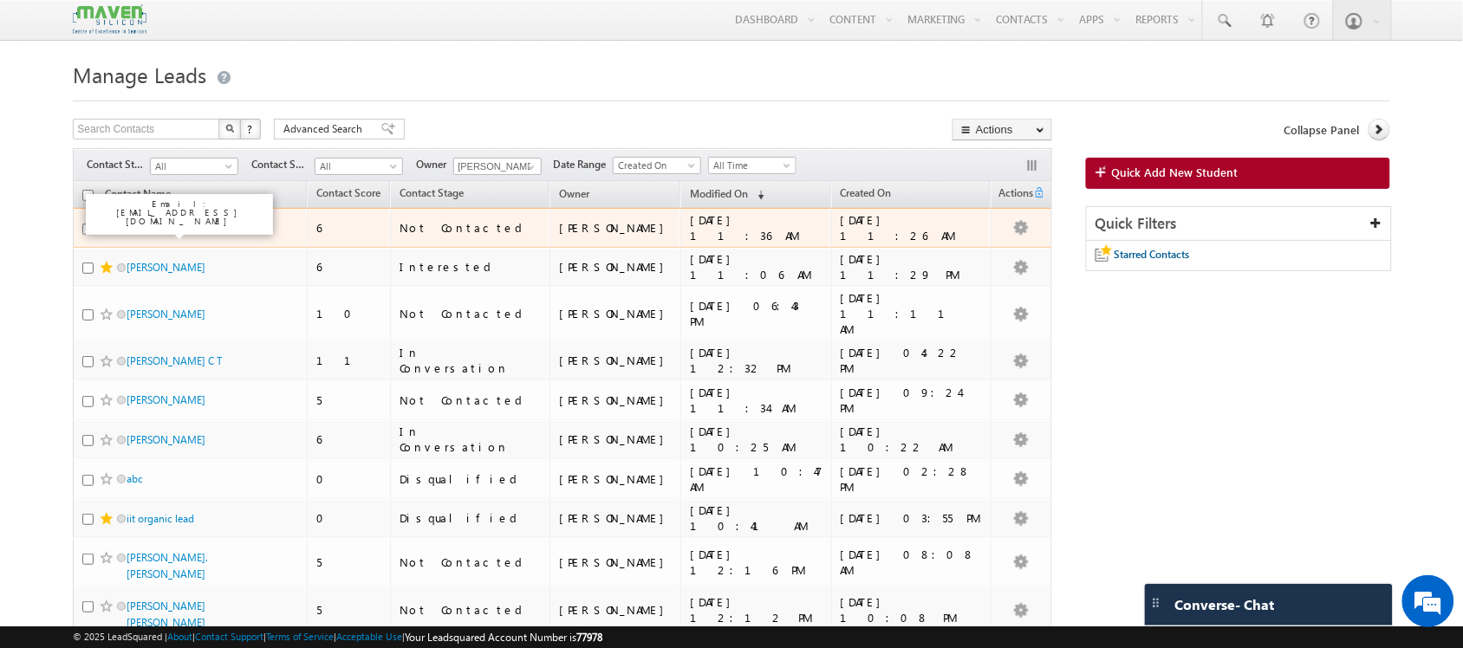
click at [160, 227] on link "[PERSON_NAME] MS" at bounding box center [175, 227] width 96 height 13
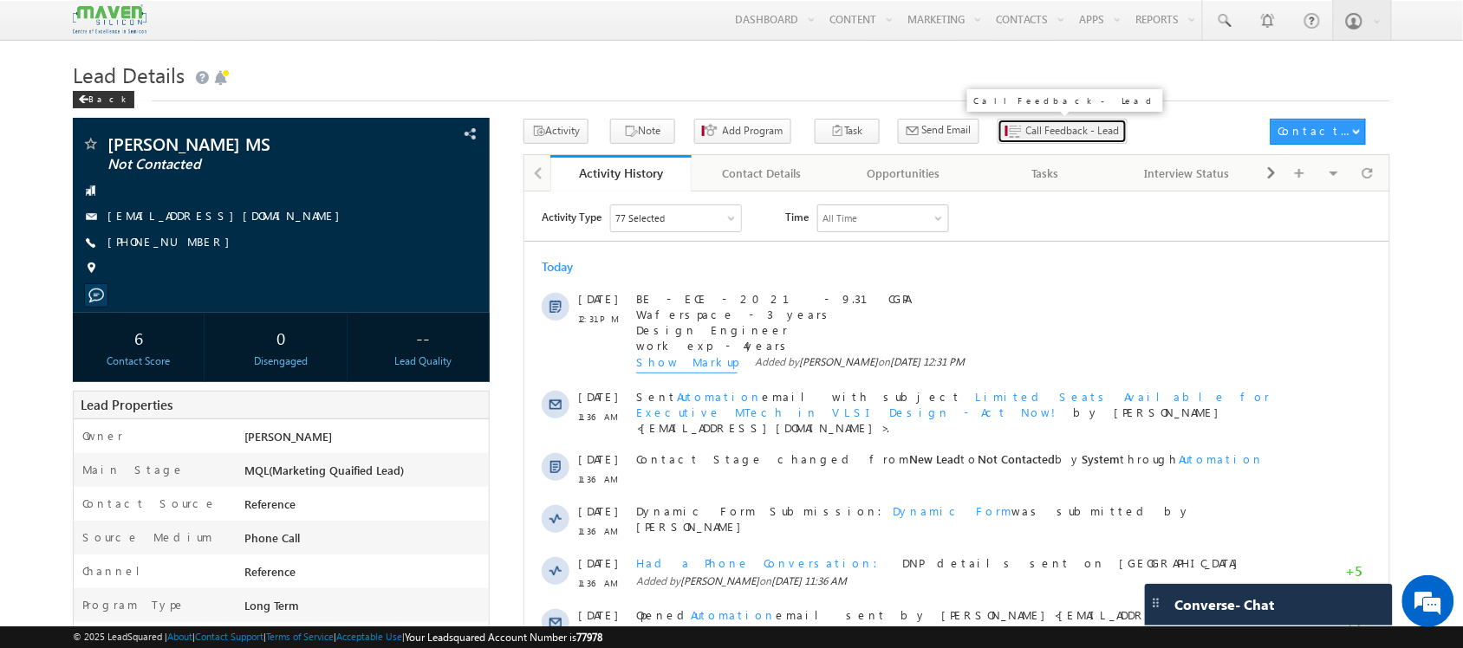
click at [1026, 126] on span "Call Feedback - Lead" at bounding box center [1073, 131] width 94 height 16
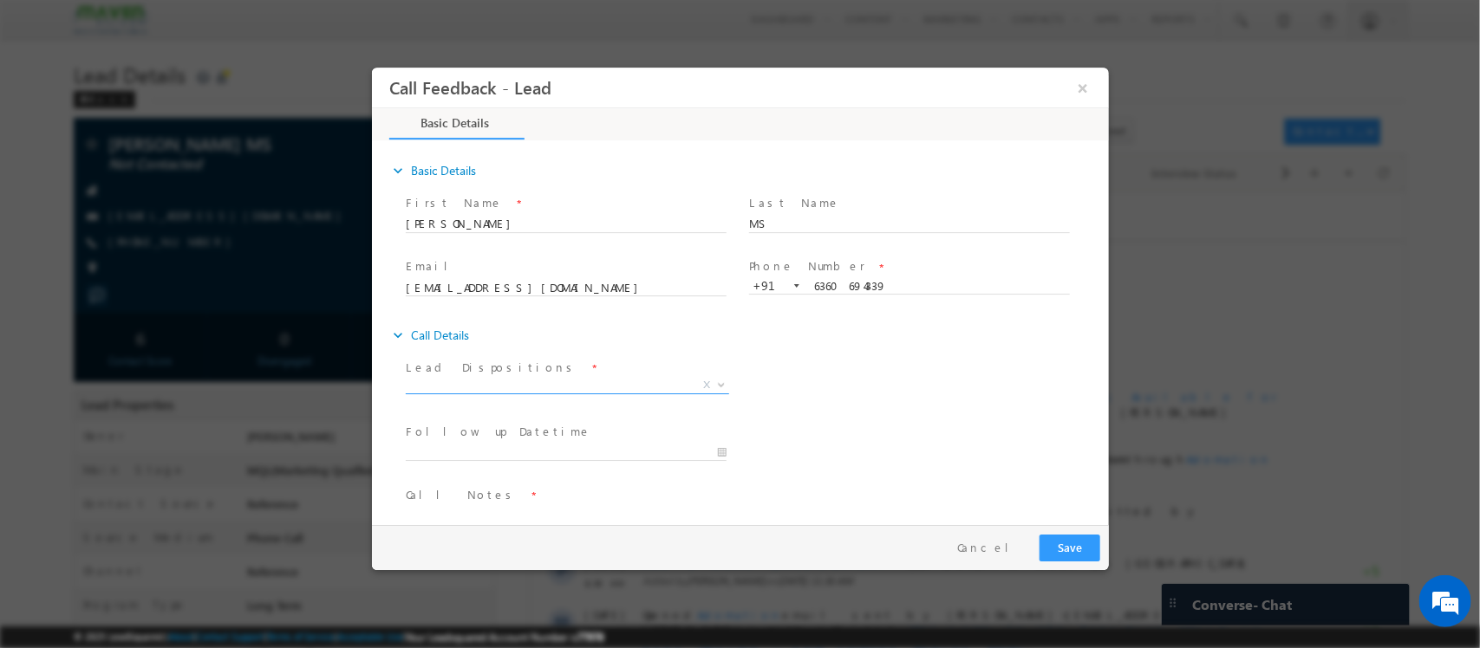
drag, startPoint x: 558, startPoint y: 396, endPoint x: 517, endPoint y: 387, distance: 42.7
click at [517, 387] on span "X" at bounding box center [566, 389] width 323 height 17
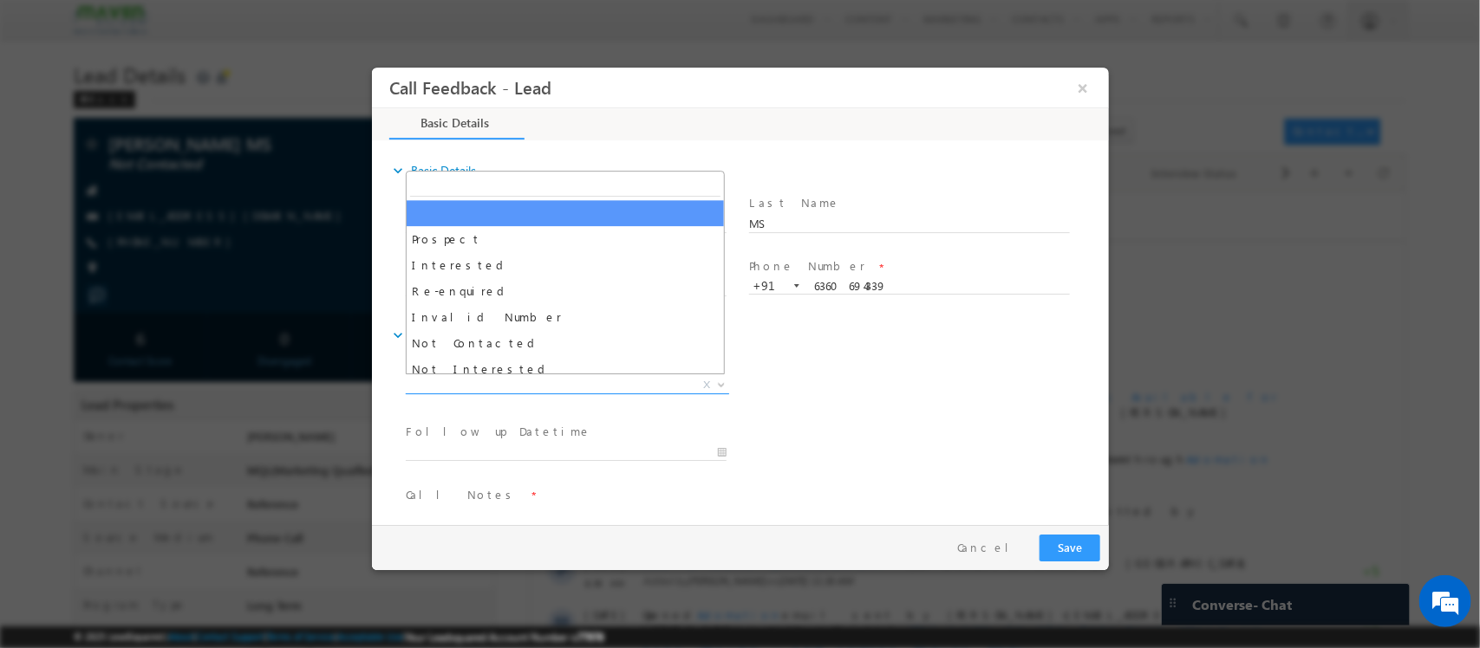
click at [517, 387] on span "X" at bounding box center [566, 385] width 323 height 17
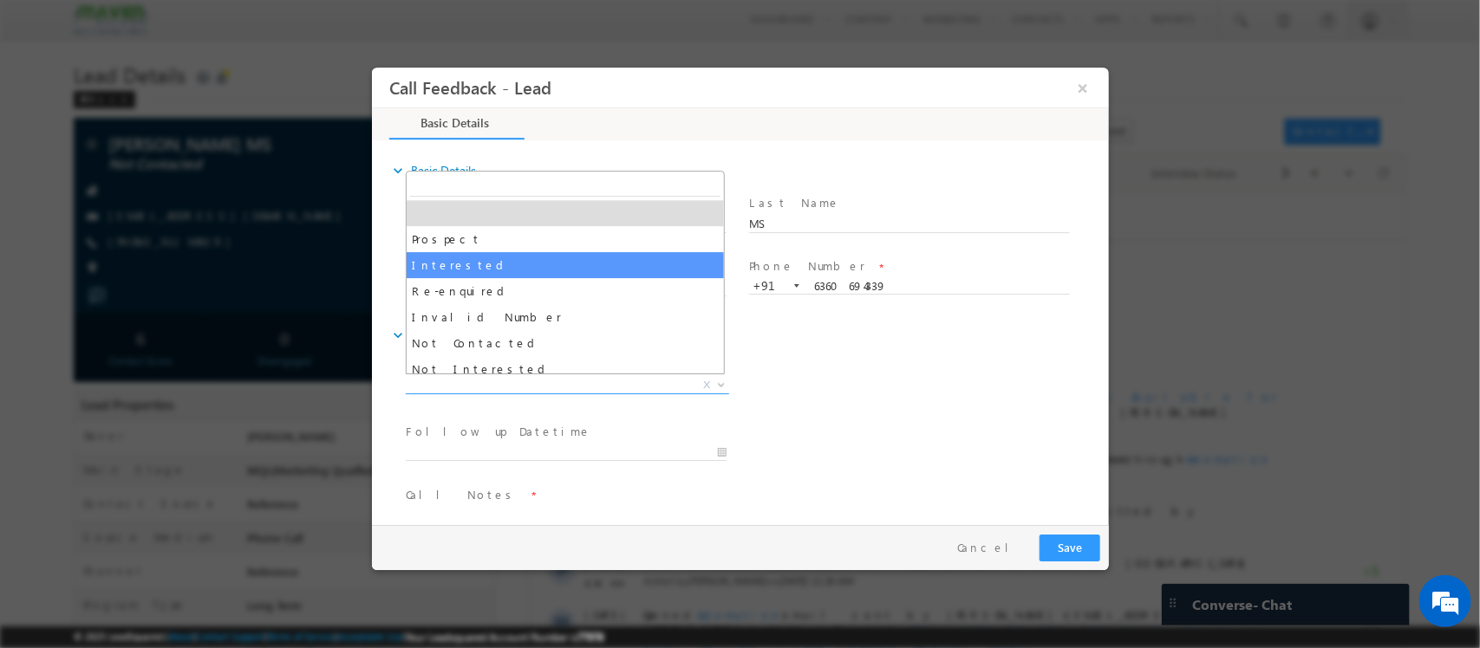
select select "Interested"
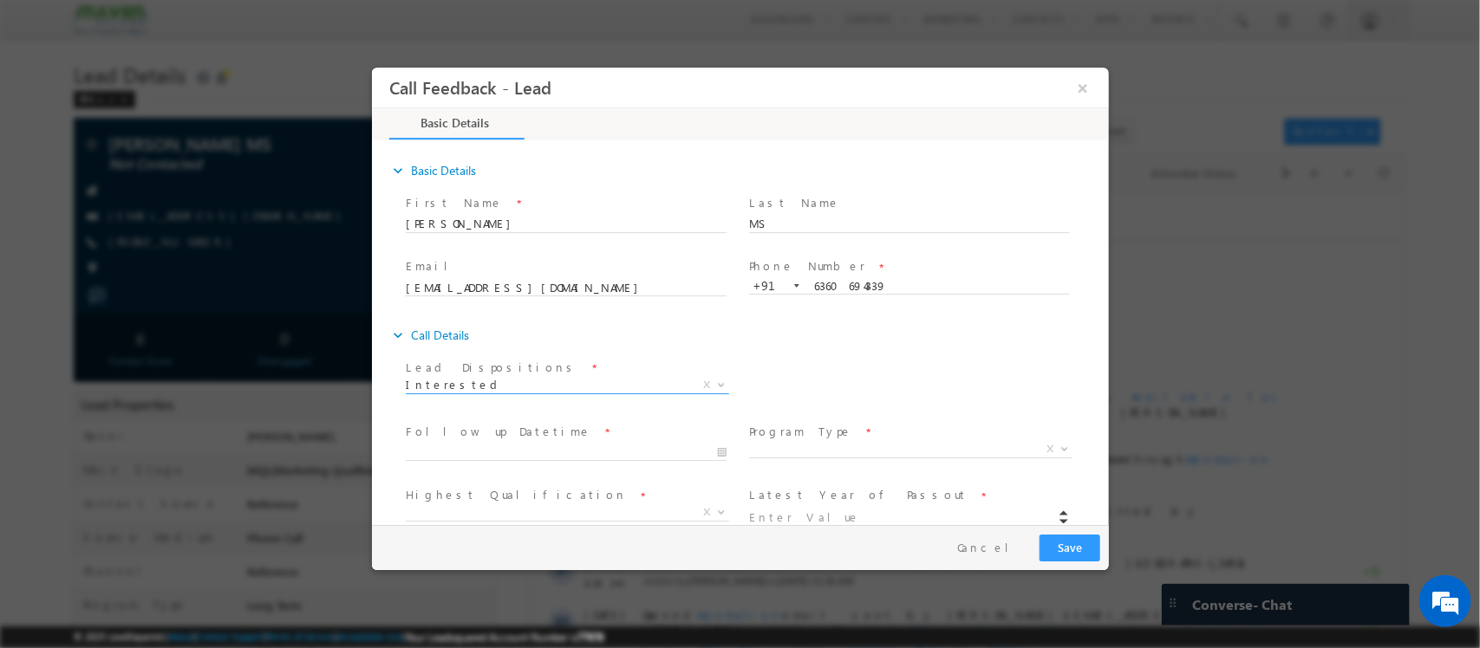
scroll to position [158, 0]
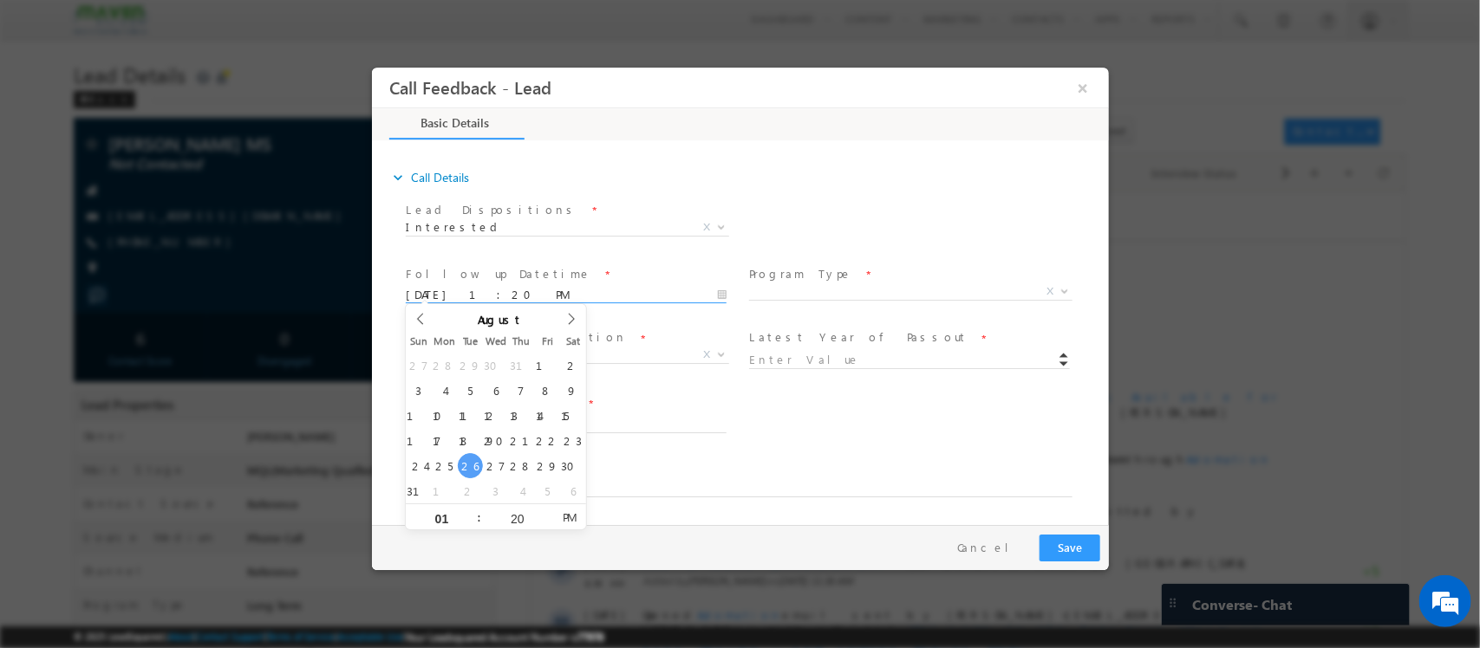
click at [612, 293] on input "26/08/2025 1:20 PM" at bounding box center [565, 295] width 321 height 17
type input "29/08/2025 1:20 PM"
click at [809, 284] on span "X" at bounding box center [909, 291] width 323 height 17
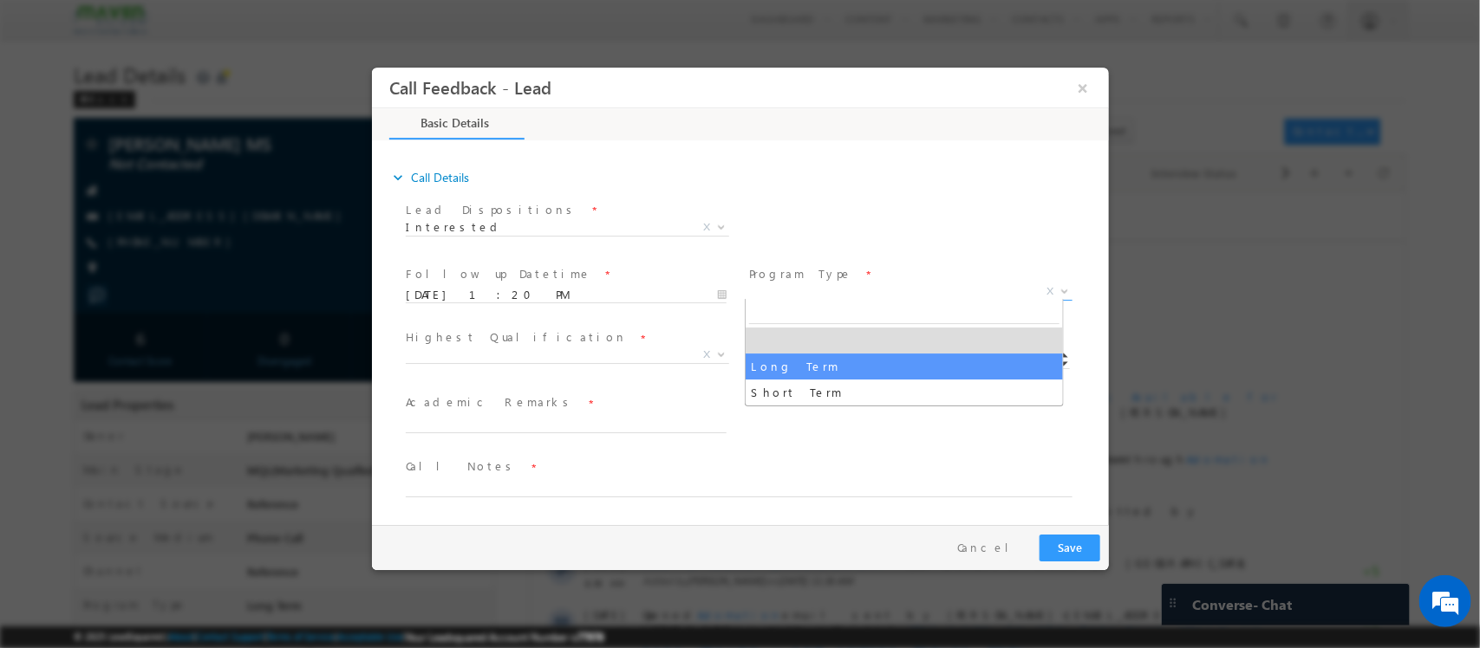
select select "Long Term"
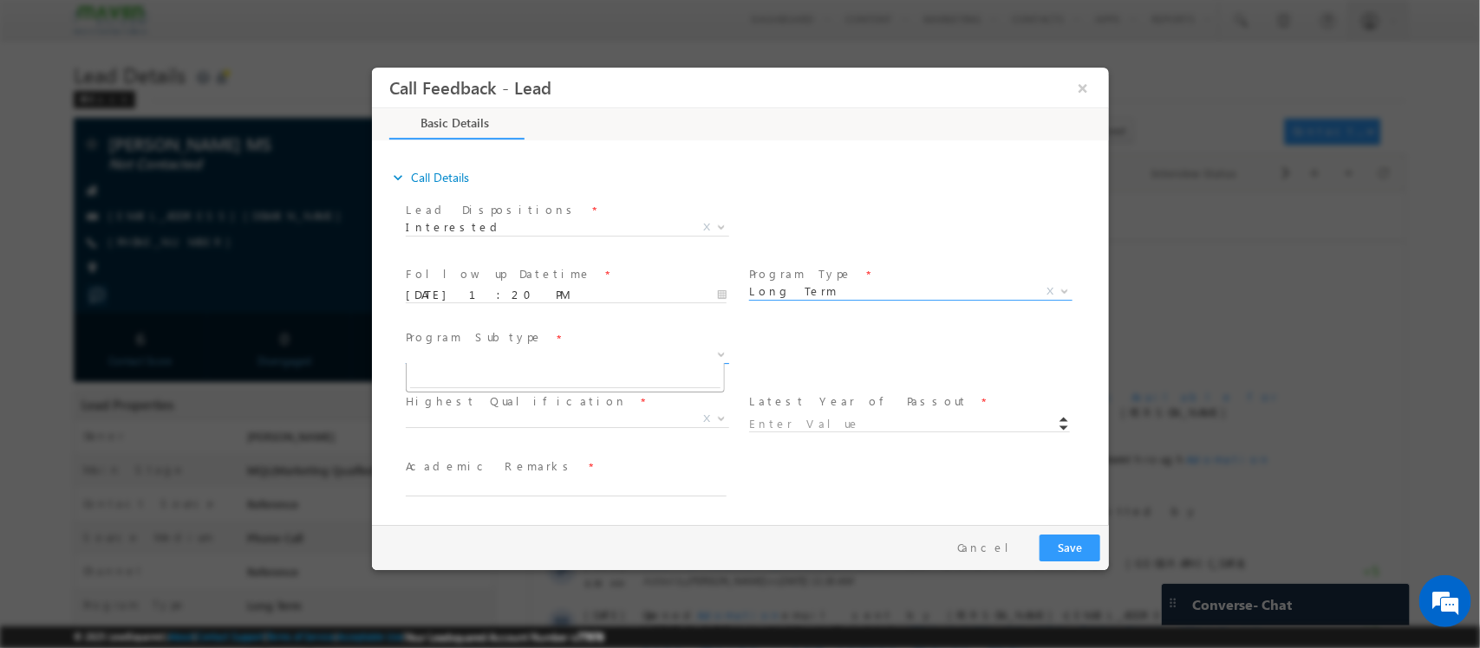
click at [492, 347] on span "X" at bounding box center [566, 355] width 323 height 17
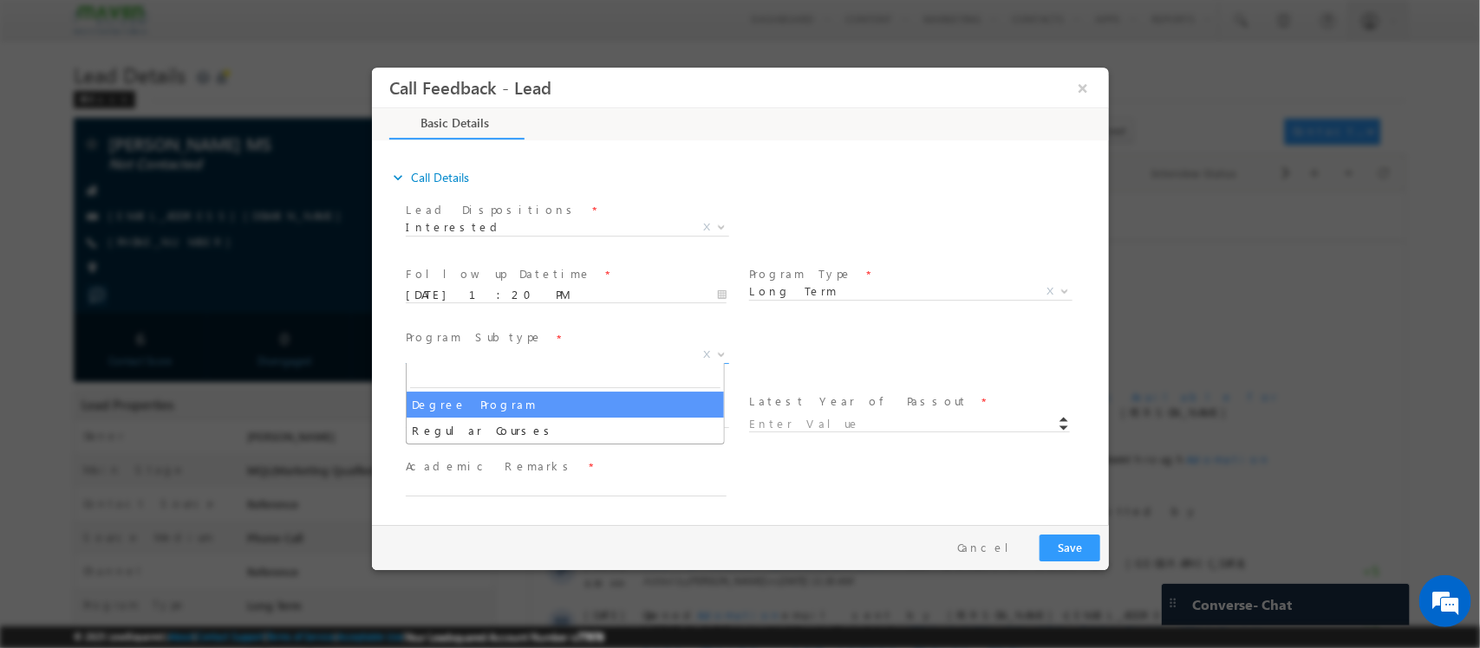
select select "Degree Program"
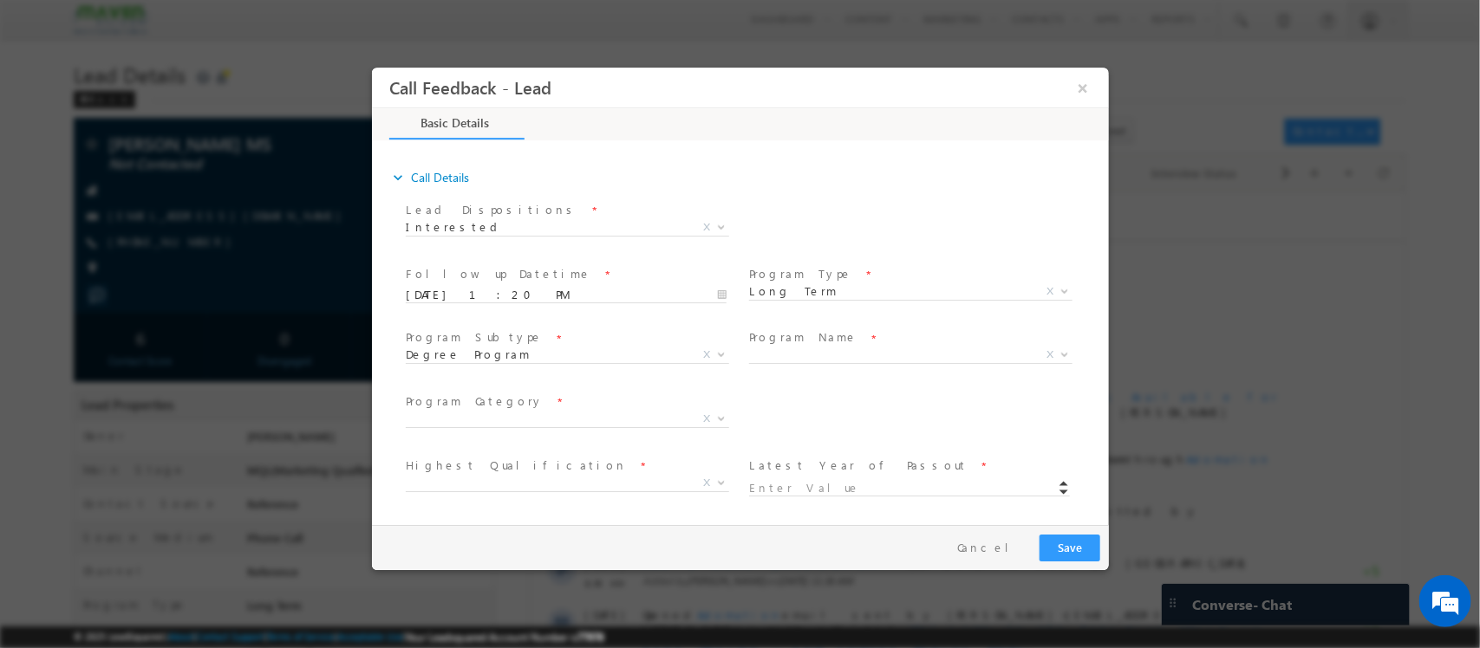
click at [784, 362] on span "X" at bounding box center [916, 358] width 336 height 21
click at [811, 354] on span "X" at bounding box center [909, 355] width 323 height 17
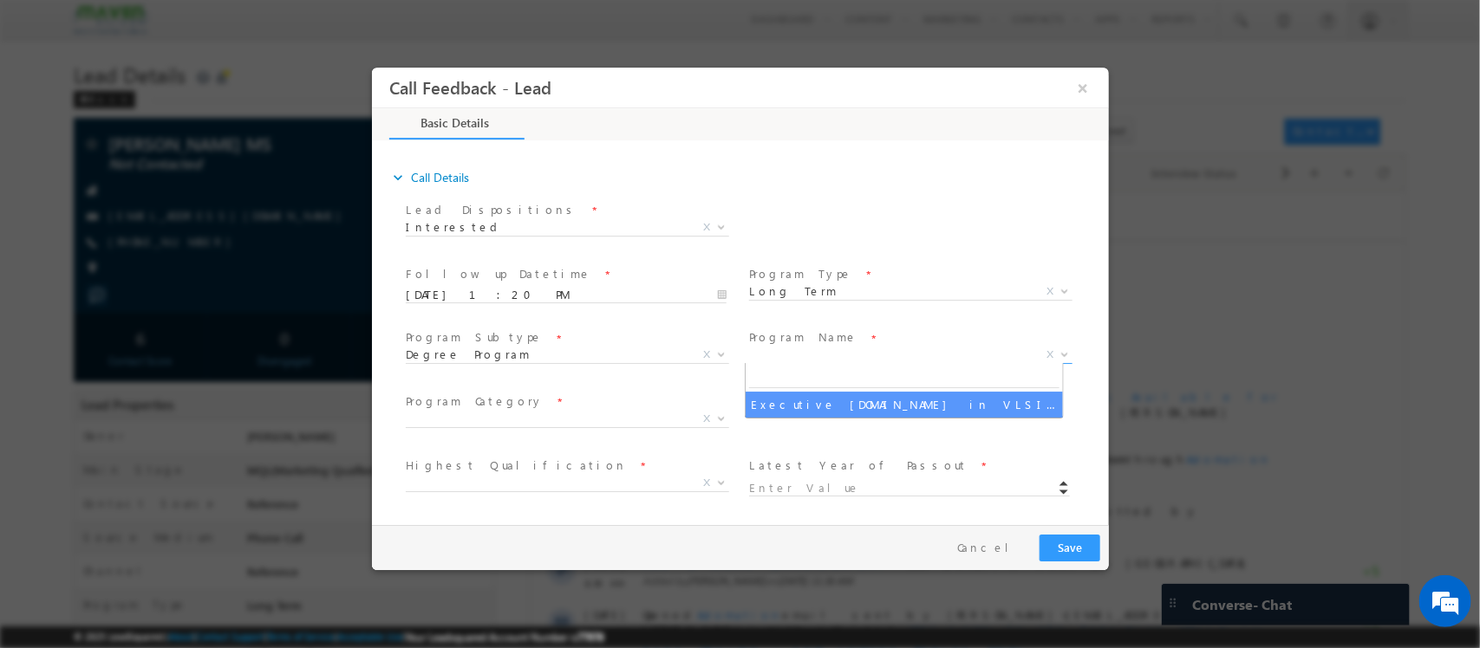
type input "1180"
select select "Executive [DOMAIN_NAME] in VLSI Design"
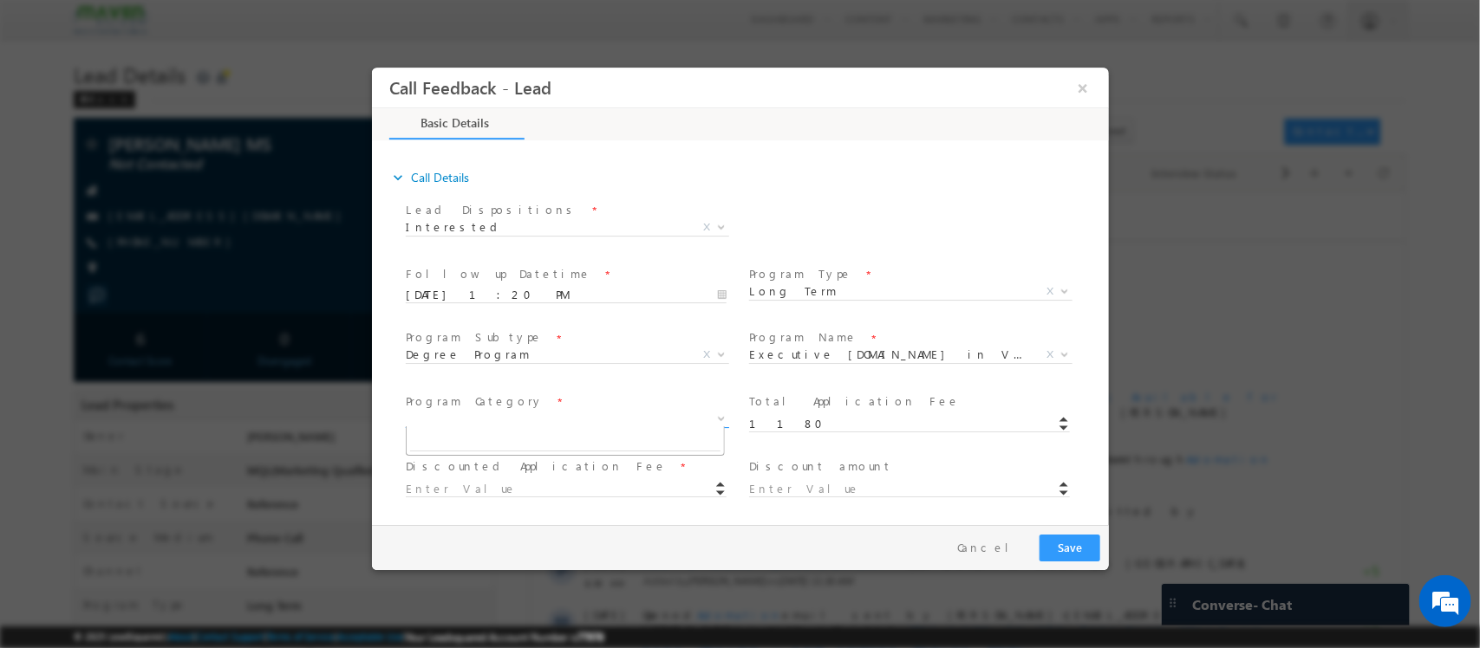
click at [597, 418] on span "X" at bounding box center [566, 419] width 323 height 17
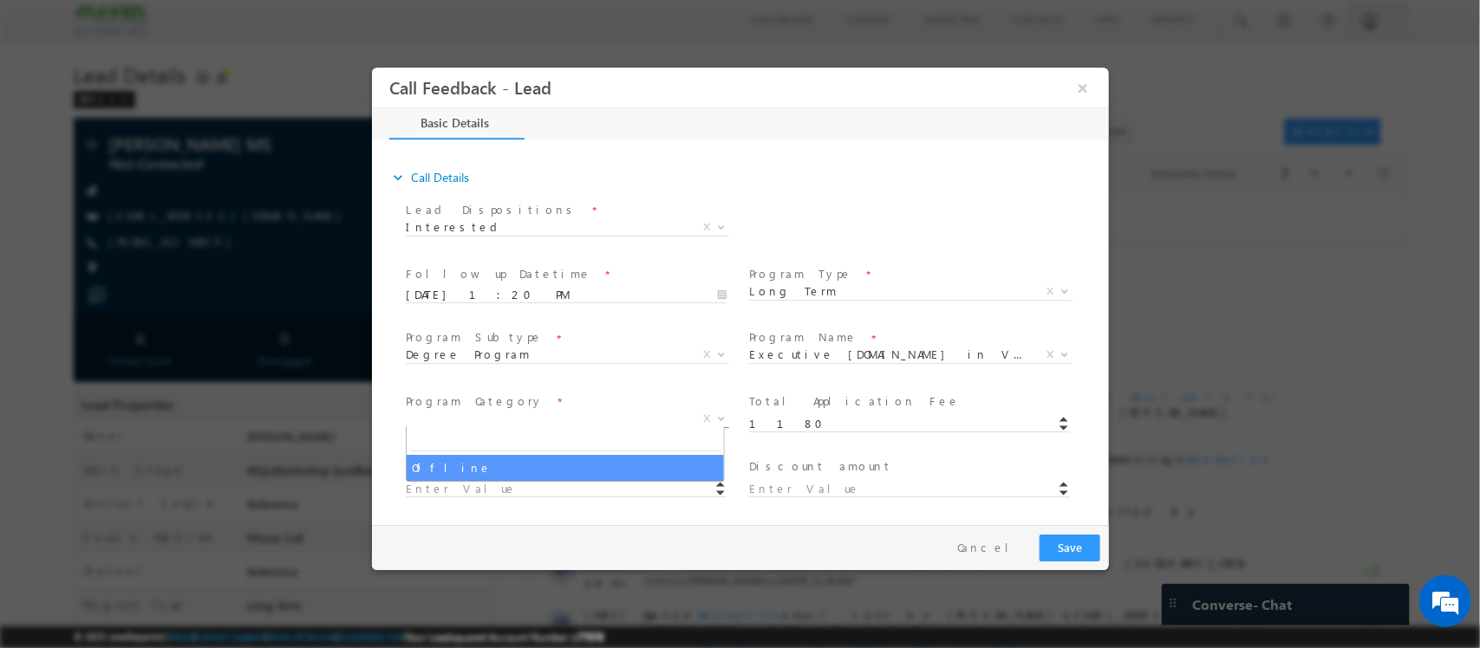
select select "Offline"
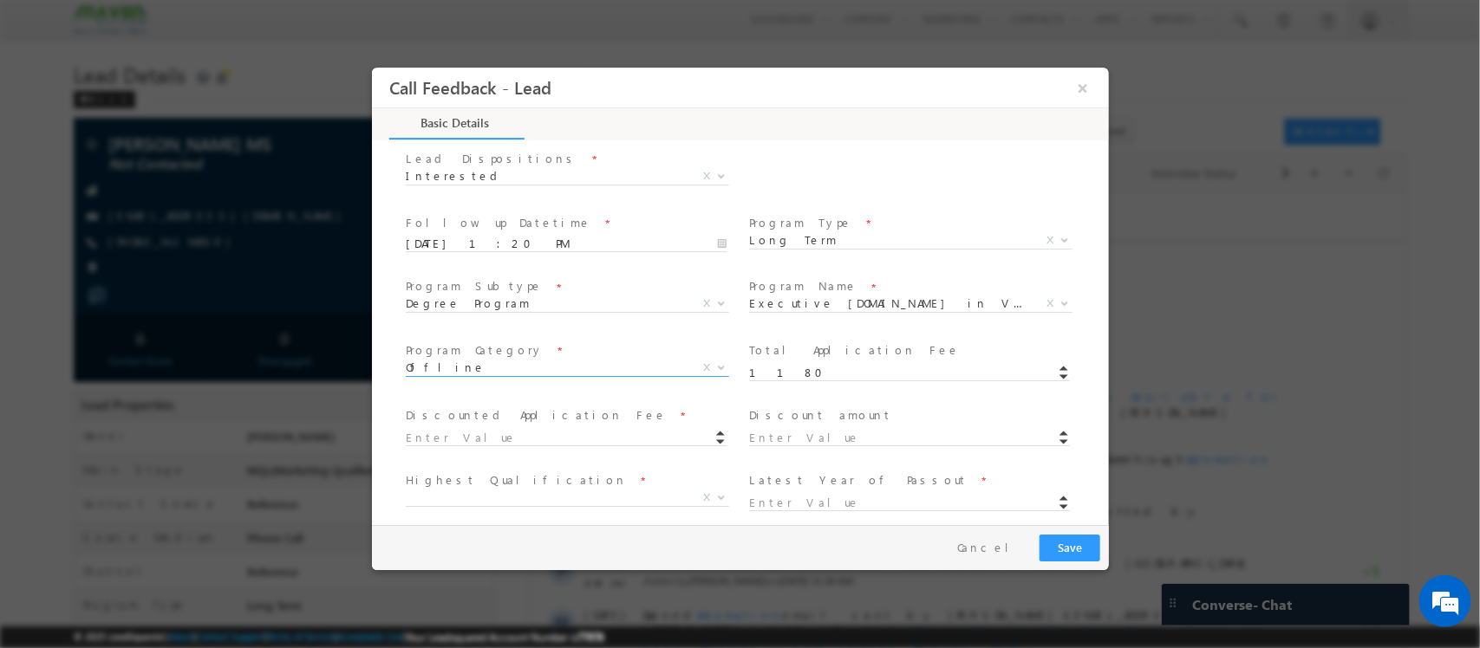
scroll to position [211, 0]
click at [598, 430] on input at bounding box center [565, 436] width 321 height 17
type input "1180.00"
type input "0"
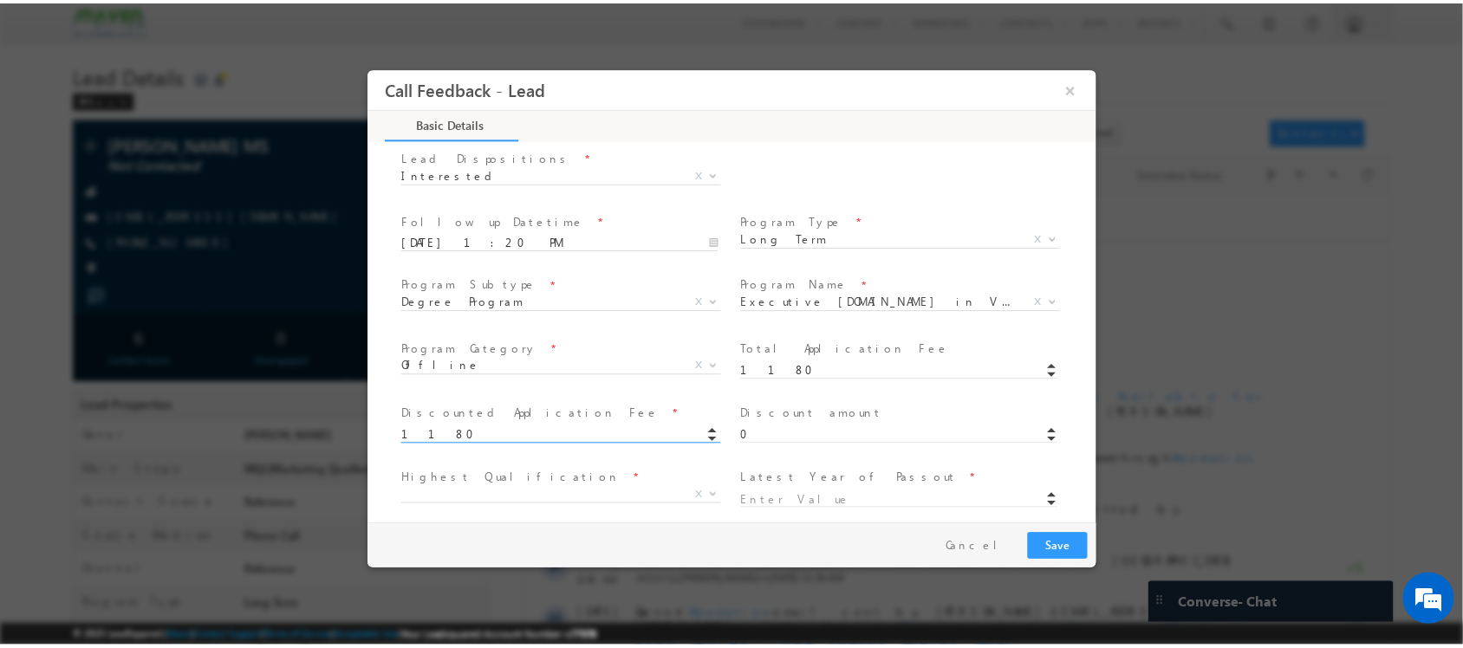
scroll to position [351, 0]
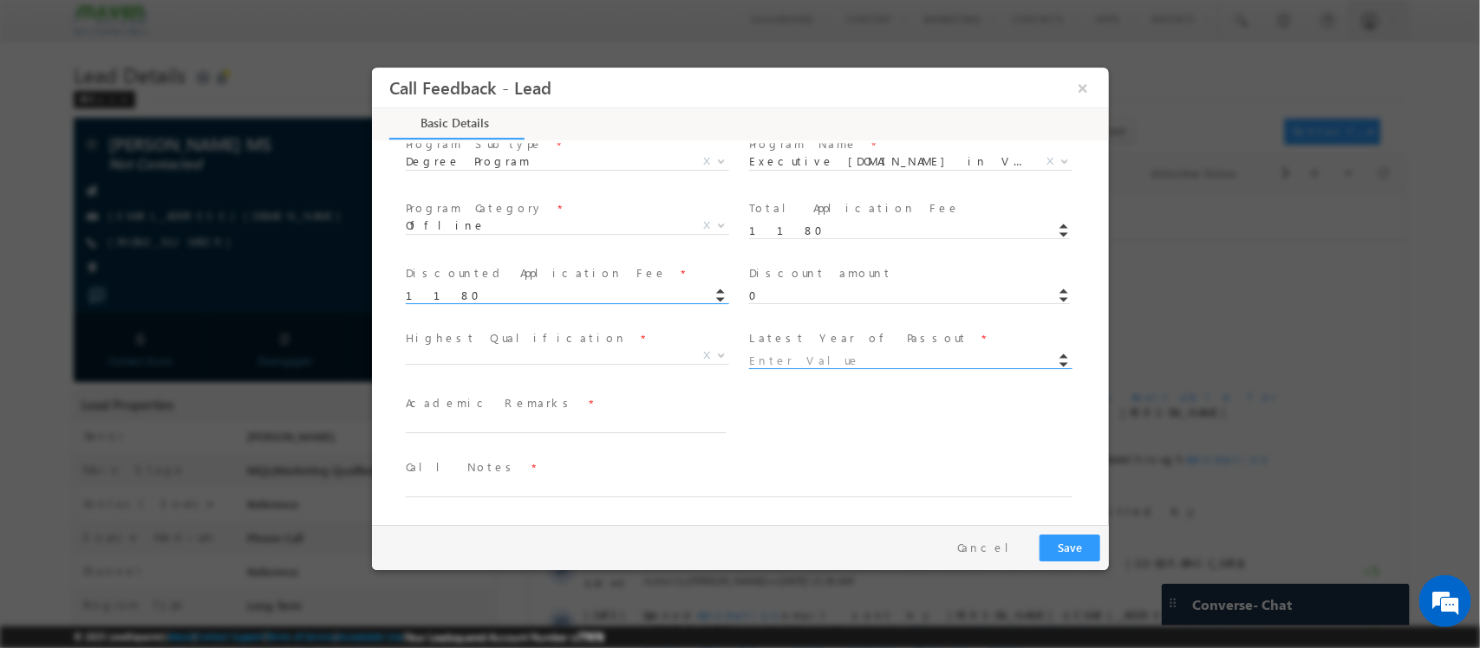
type input "1180.00"
click at [791, 353] on input at bounding box center [908, 361] width 321 height 17
type input "2021"
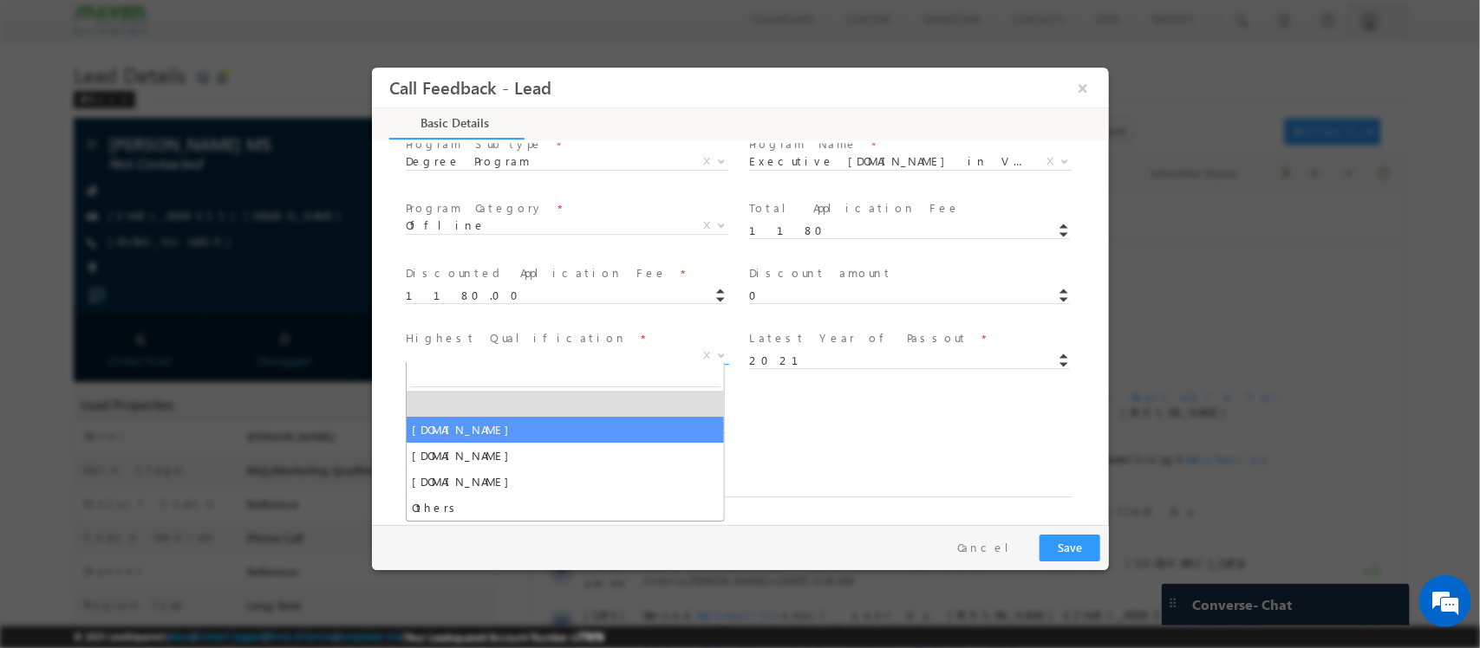
drag, startPoint x: 477, startPoint y: 357, endPoint x: 488, endPoint y: 436, distance: 79.7
select select "[DOMAIN_NAME]"
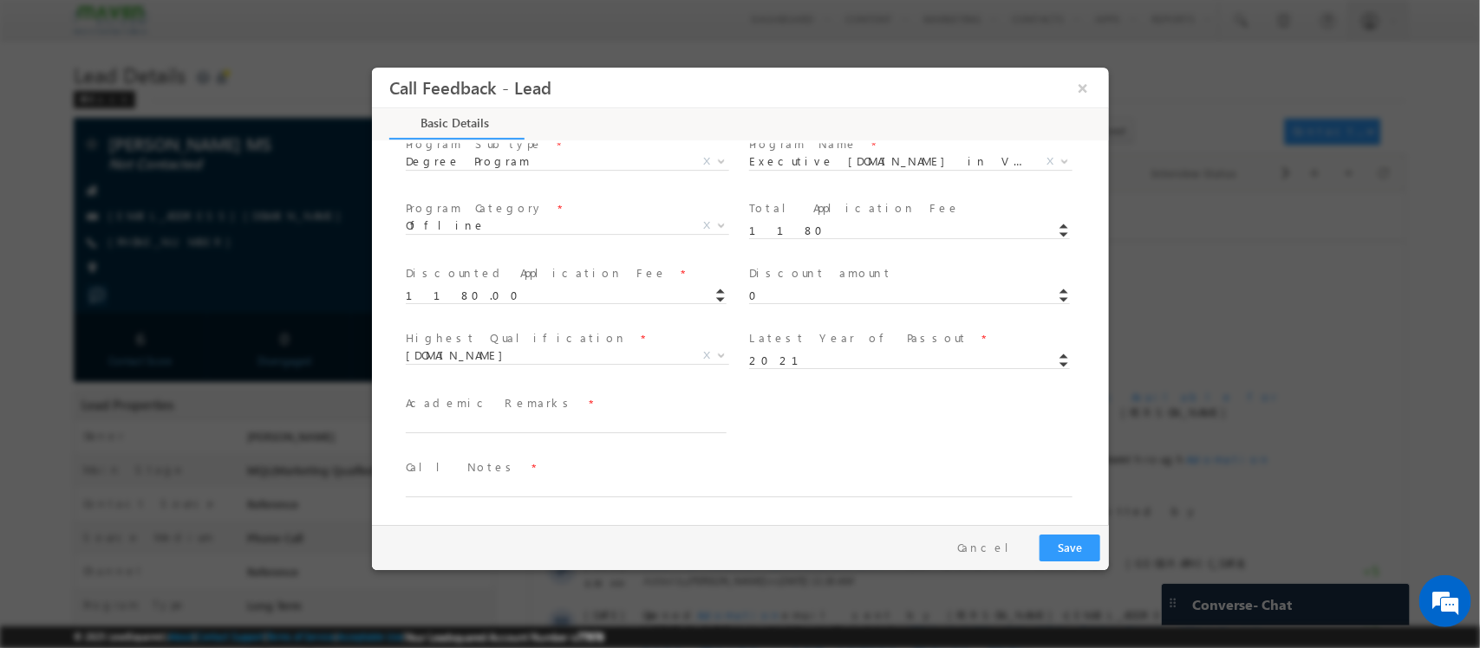
click at [488, 436] on span at bounding box center [565, 442] width 320 height 19
click at [510, 433] on span at bounding box center [565, 442] width 320 height 19
click at [494, 426] on textarea at bounding box center [565, 423] width 321 height 20
type textarea "90%"
click at [489, 491] on textarea at bounding box center [738, 488] width 667 height 20
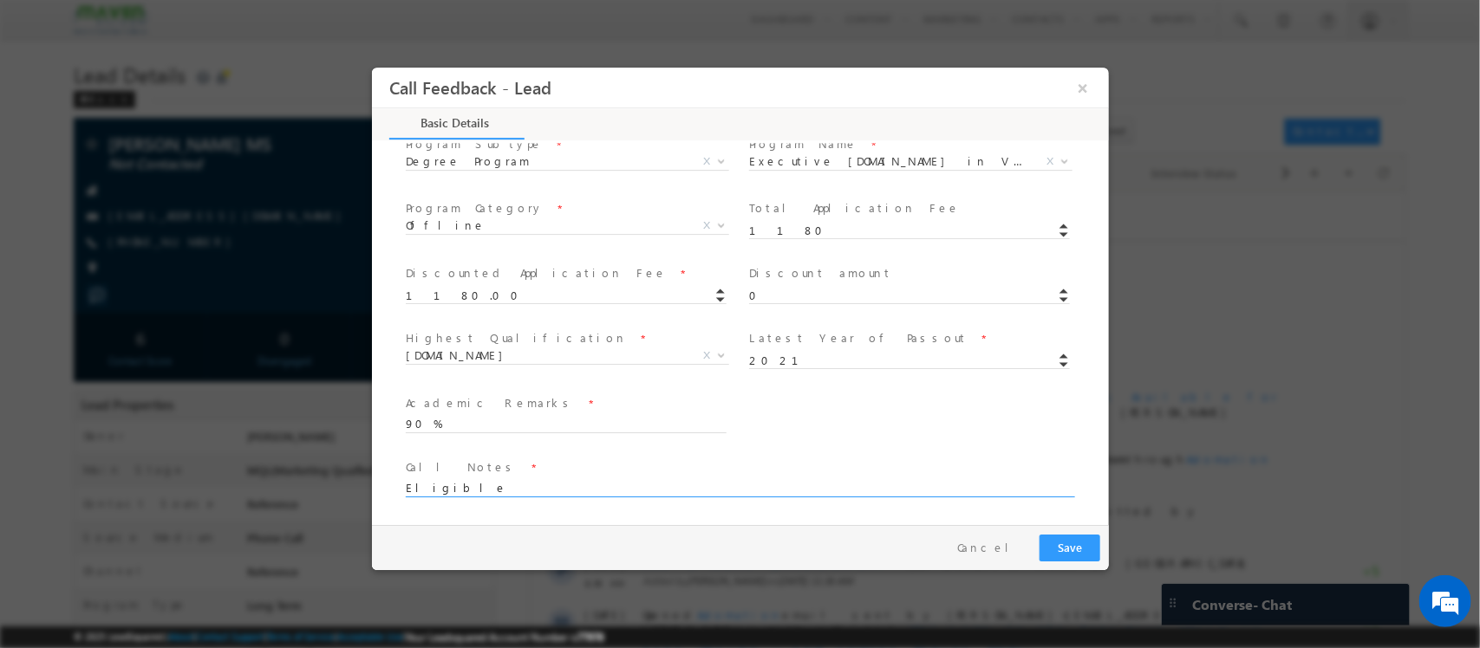
type textarea "Eligible"
click at [1074, 538] on button "Save" at bounding box center [1068, 548] width 61 height 27
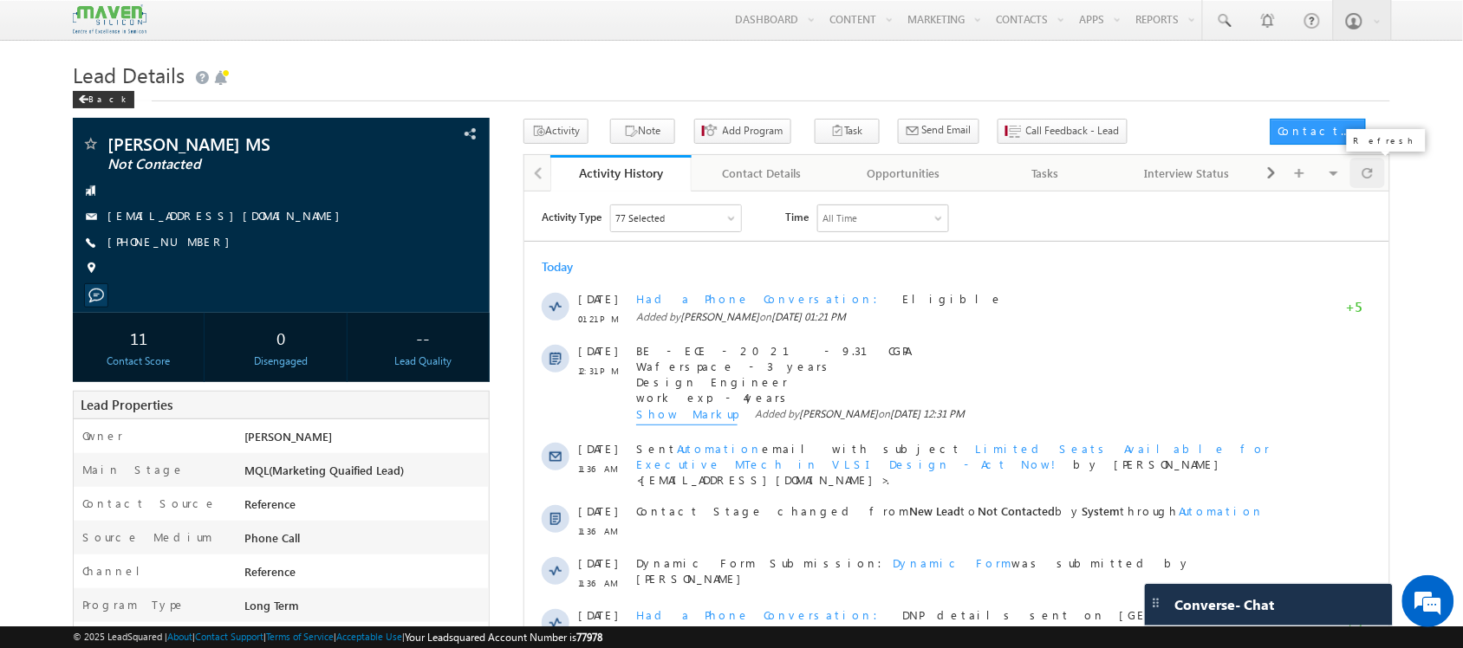
click at [1377, 180] on div at bounding box center [1368, 173] width 34 height 30
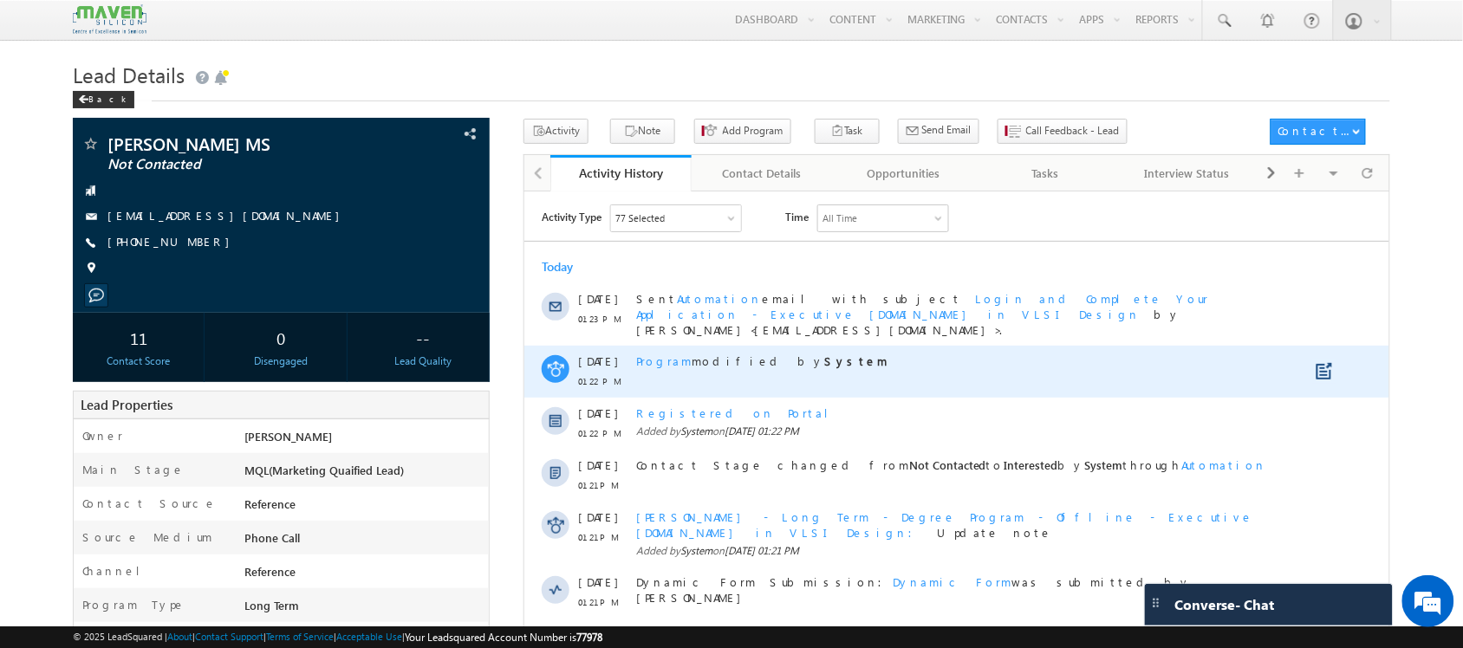
scroll to position [0, 0]
